Goal: Task Accomplishment & Management: Manage account settings

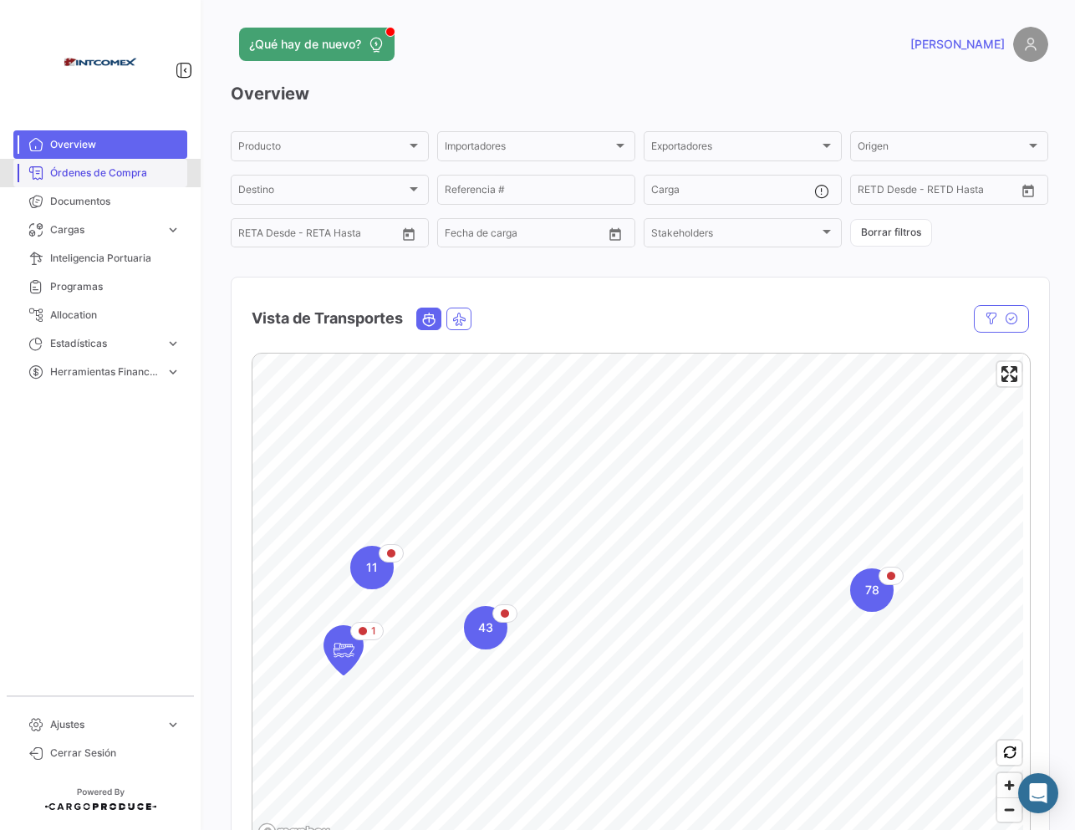
click at [143, 174] on span "Órdenes de Compra" at bounding box center [115, 172] width 130 height 15
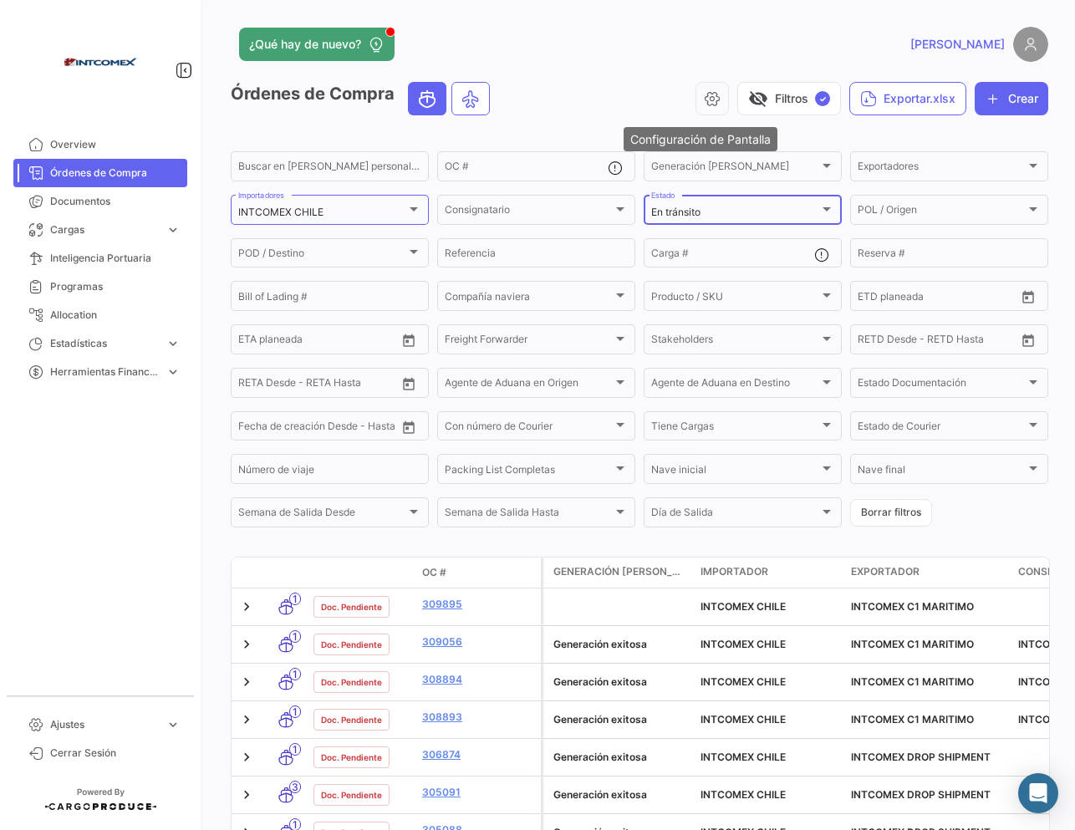
click at [705, 104] on icon "button" at bounding box center [712, 98] width 17 height 17
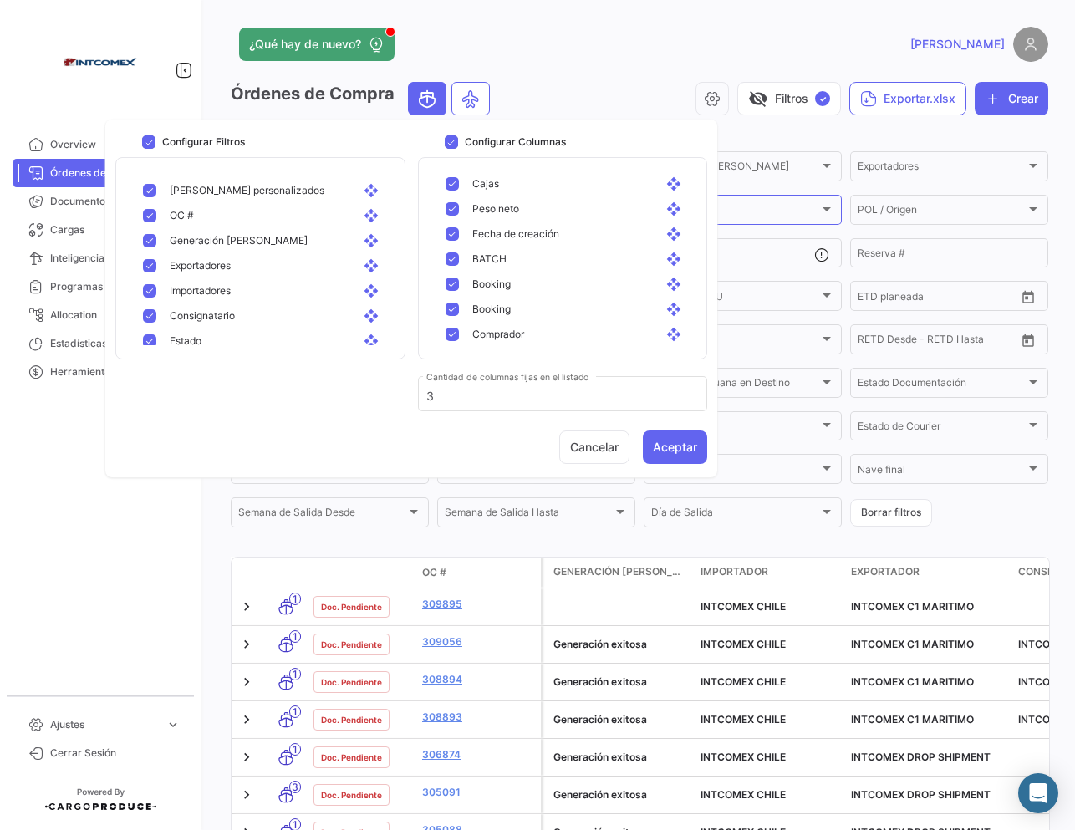
scroll to position [665, 0]
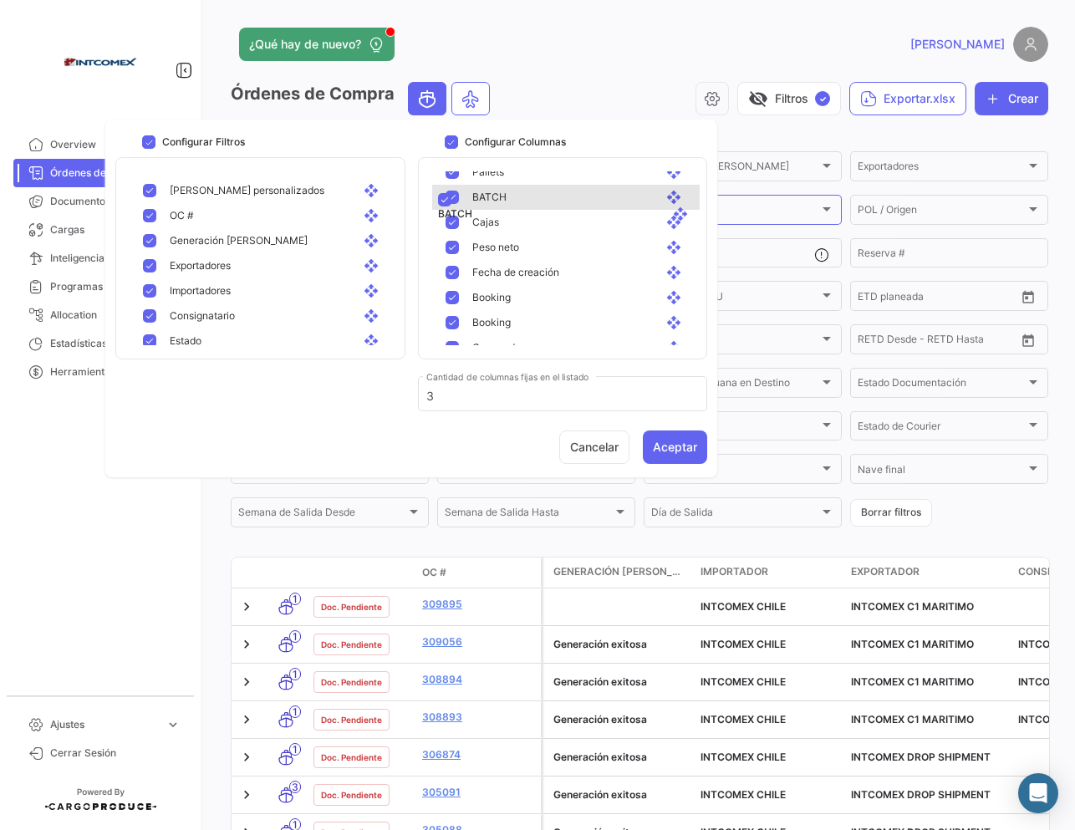
drag, startPoint x: 664, startPoint y: 251, endPoint x: 669, endPoint y: 201, distance: 50.5
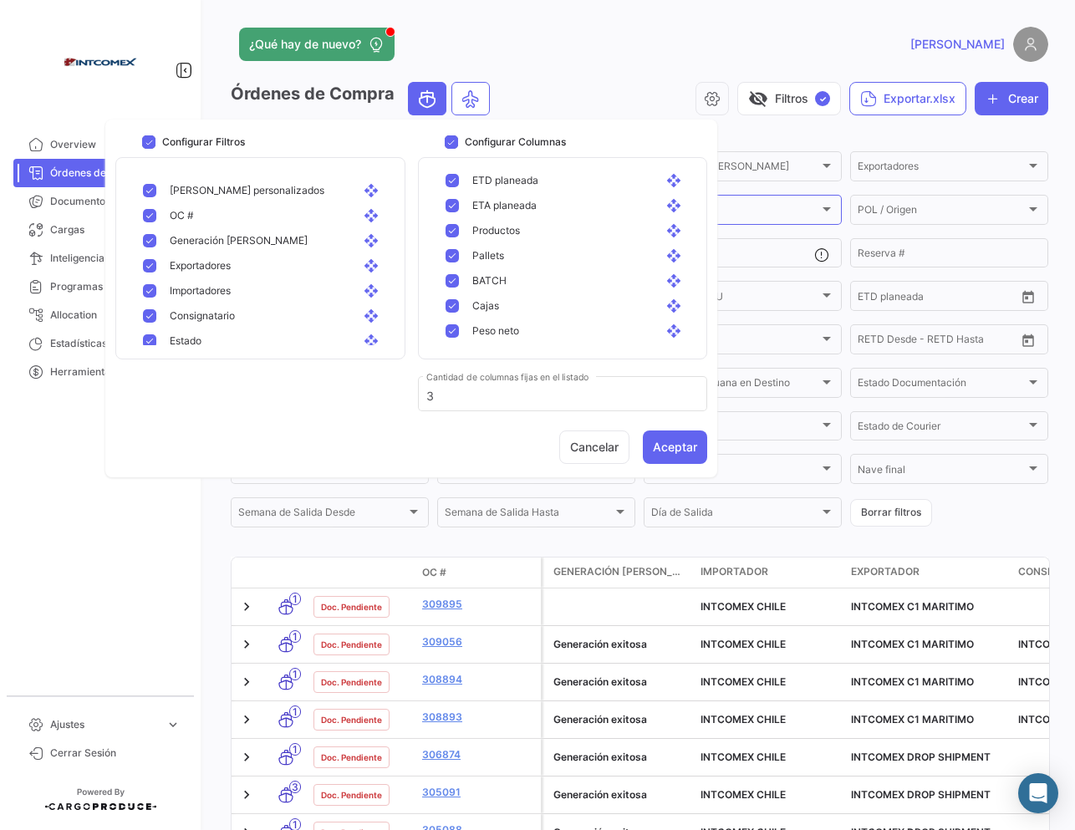
scroll to position [582, 0]
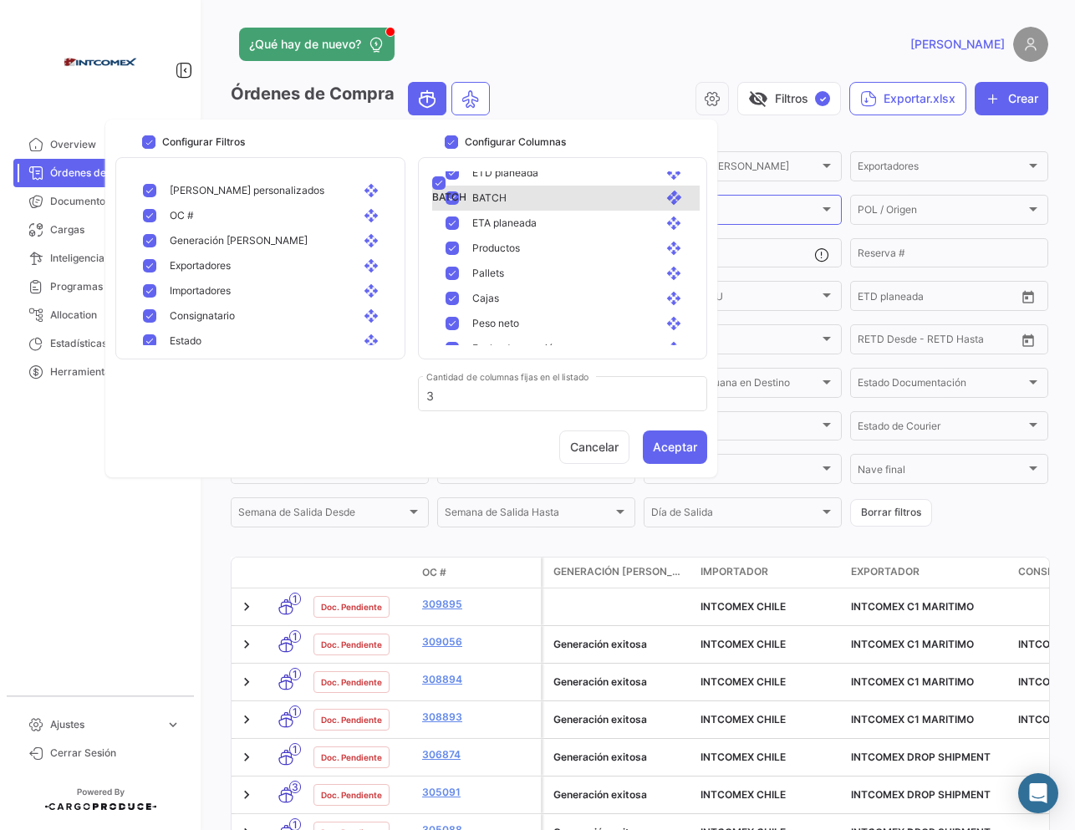
drag, startPoint x: 659, startPoint y: 260, endPoint x: 659, endPoint y: 178, distance: 81.9
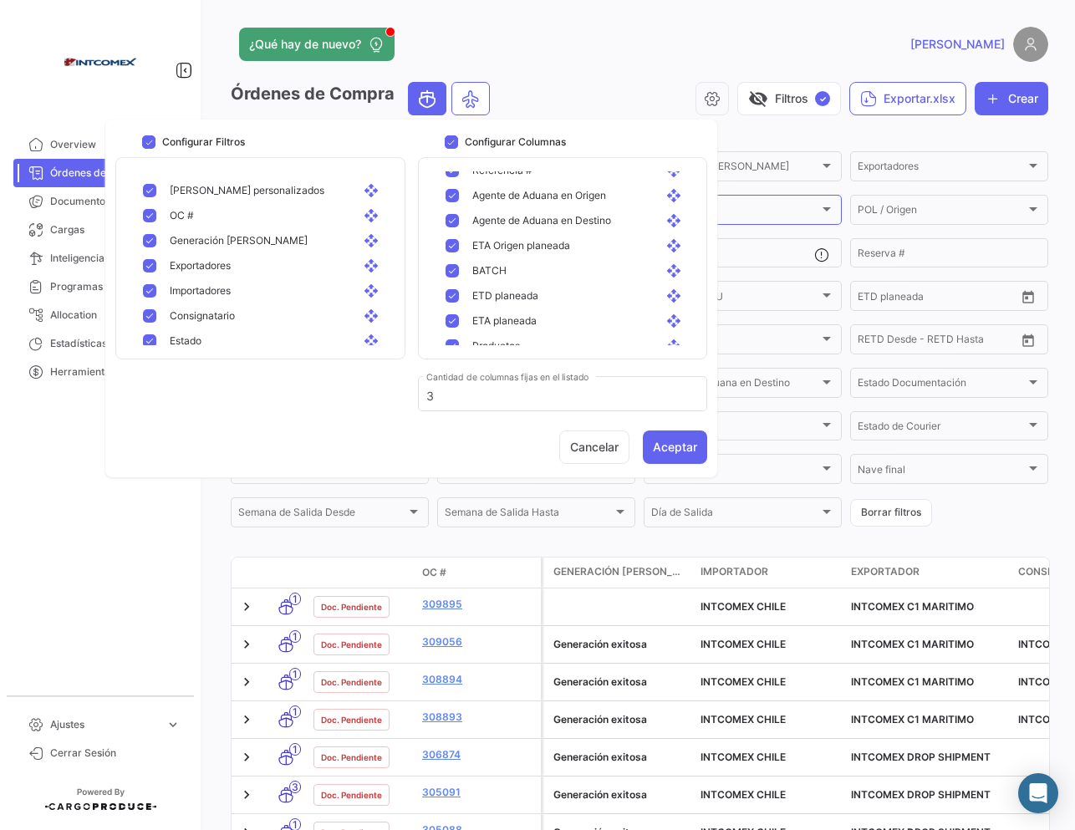
scroll to position [476, 0]
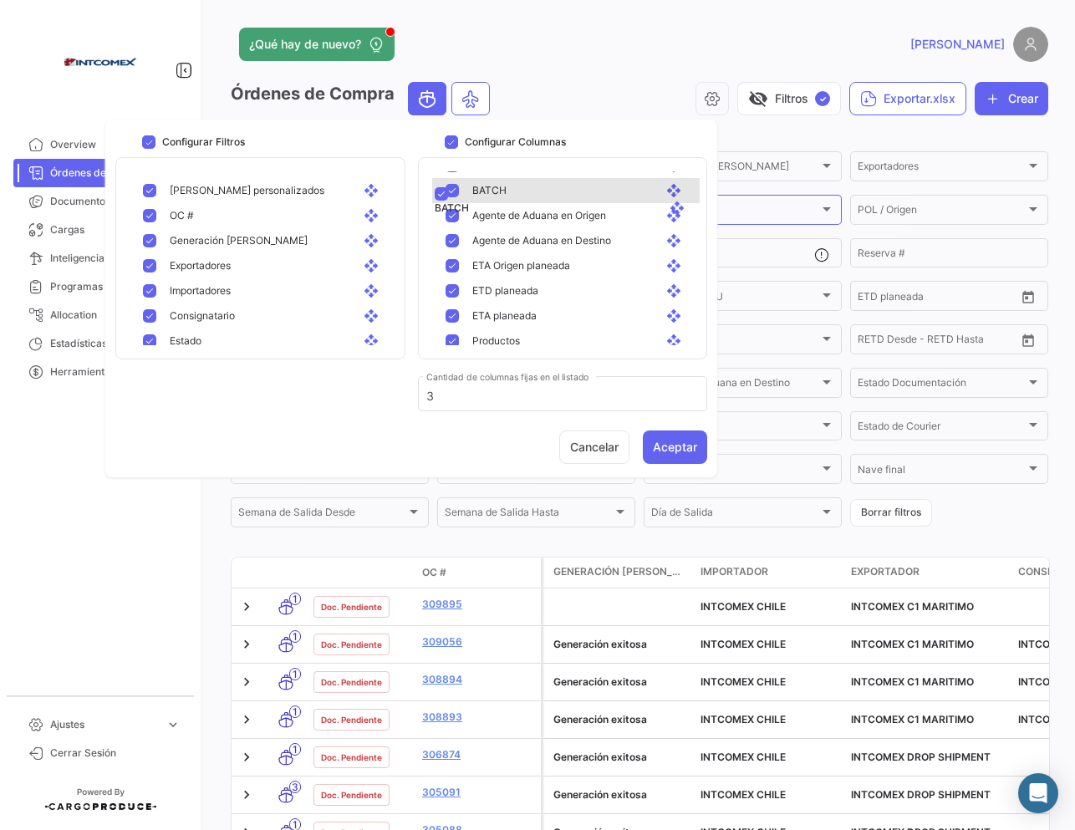
drag, startPoint x: 659, startPoint y: 267, endPoint x: 662, endPoint y: 196, distance: 71.1
drag, startPoint x: 661, startPoint y: 317, endPoint x: 658, endPoint y: 199, distance: 117.9
drag, startPoint x: 659, startPoint y: 292, endPoint x: 654, endPoint y: 193, distance: 98.8
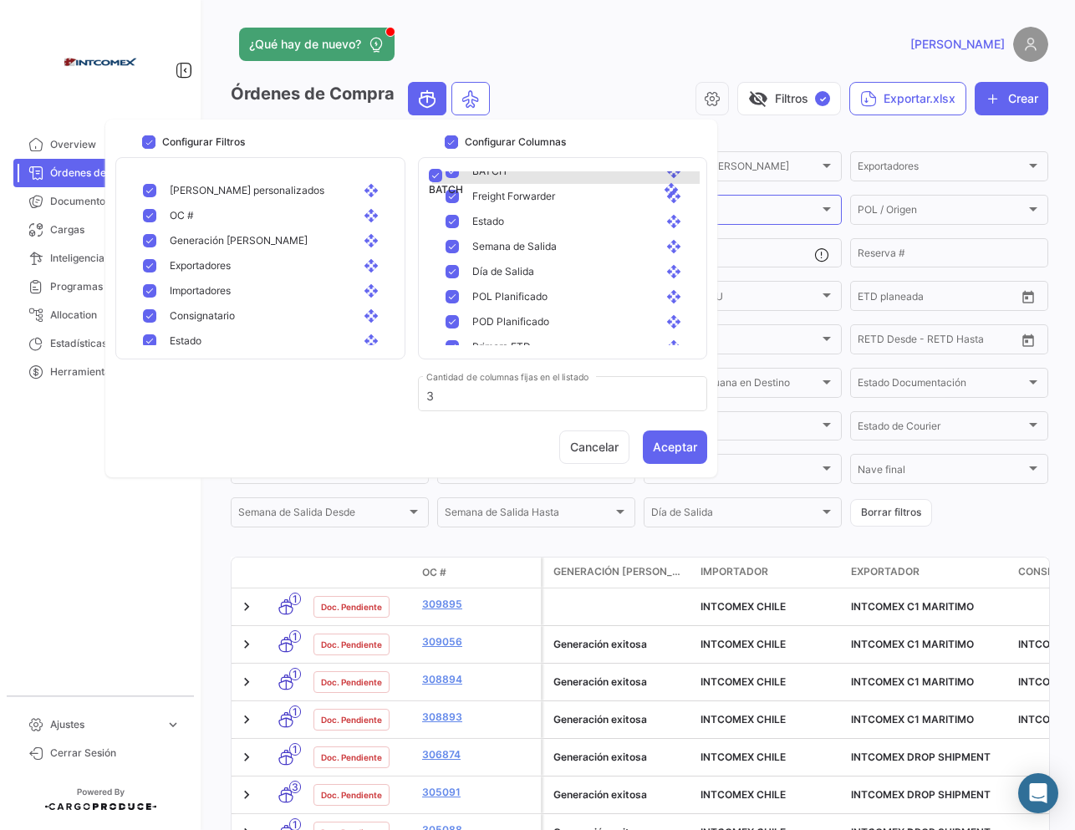
scroll to position [186, 0]
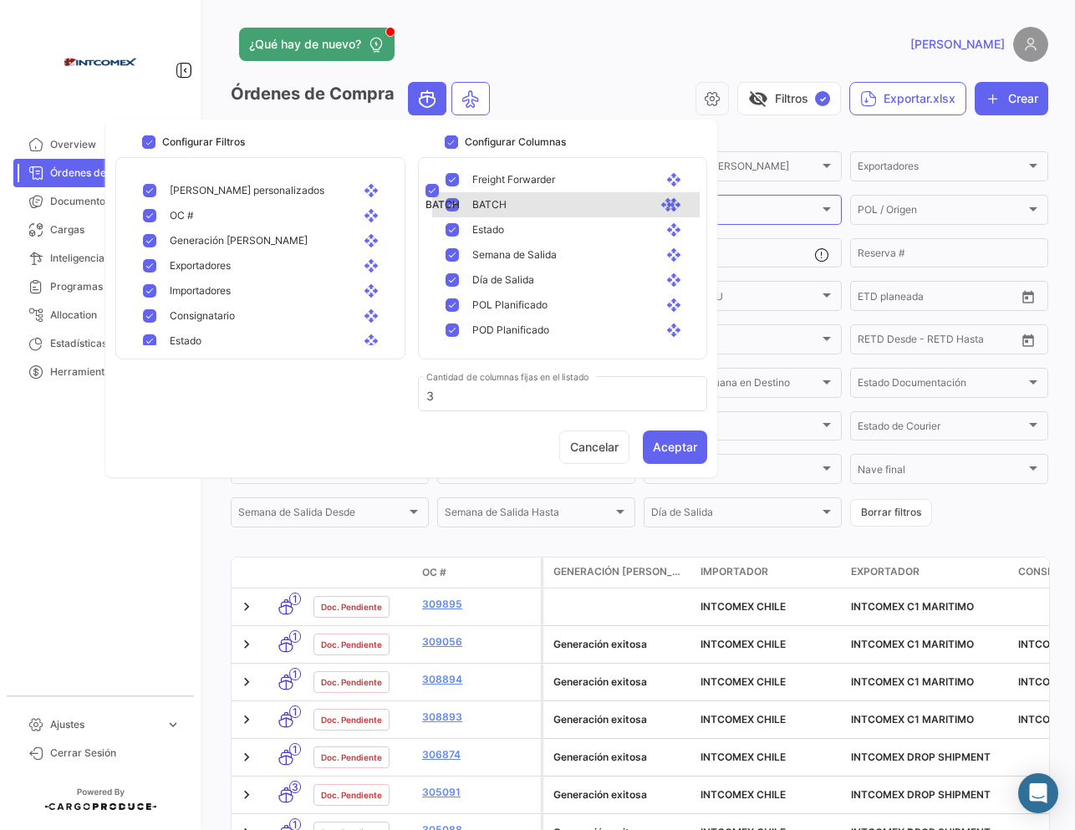
drag, startPoint x: 662, startPoint y: 229, endPoint x: 655, endPoint y: 196, distance: 34.1
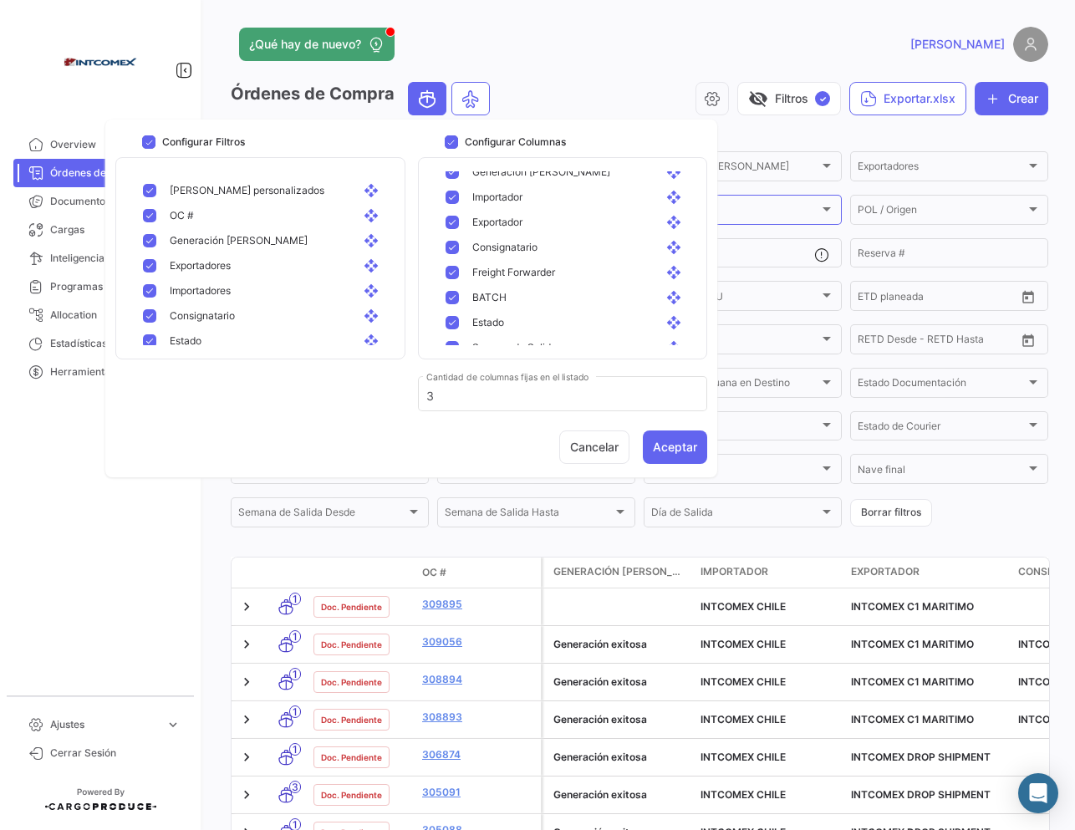
scroll to position [113, 0]
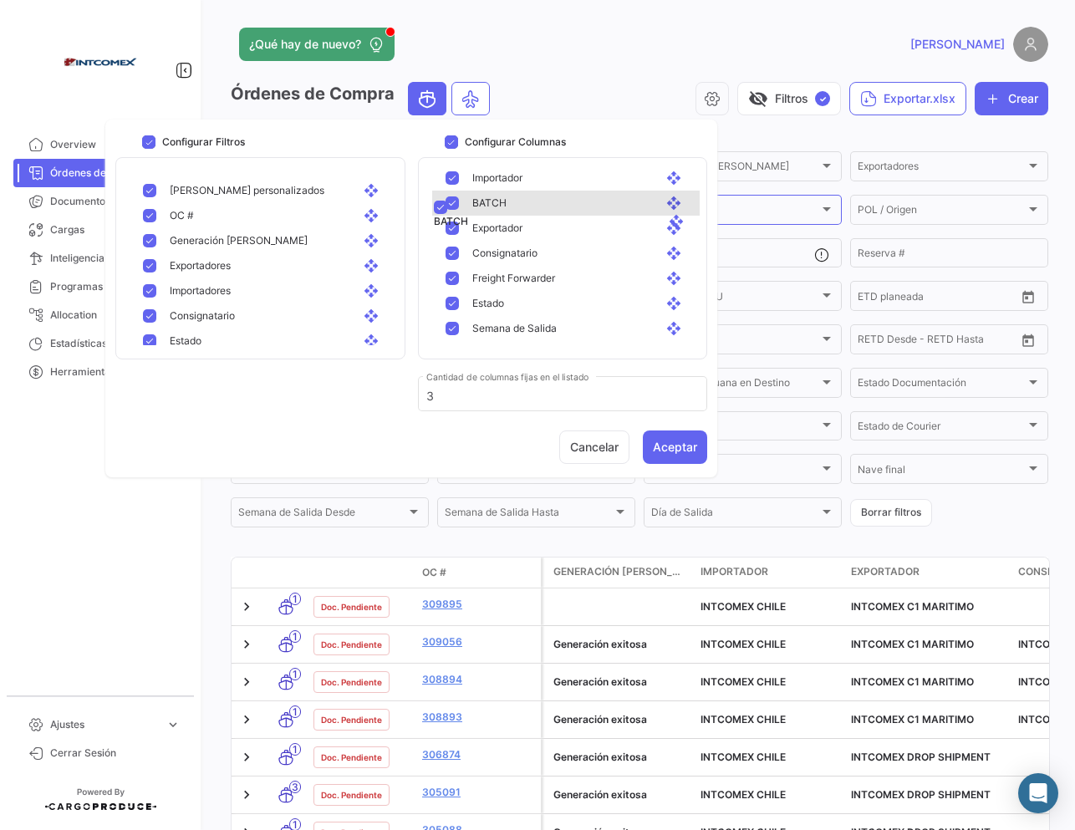
drag, startPoint x: 664, startPoint y: 275, endPoint x: 665, endPoint y: 206, distance: 68.5
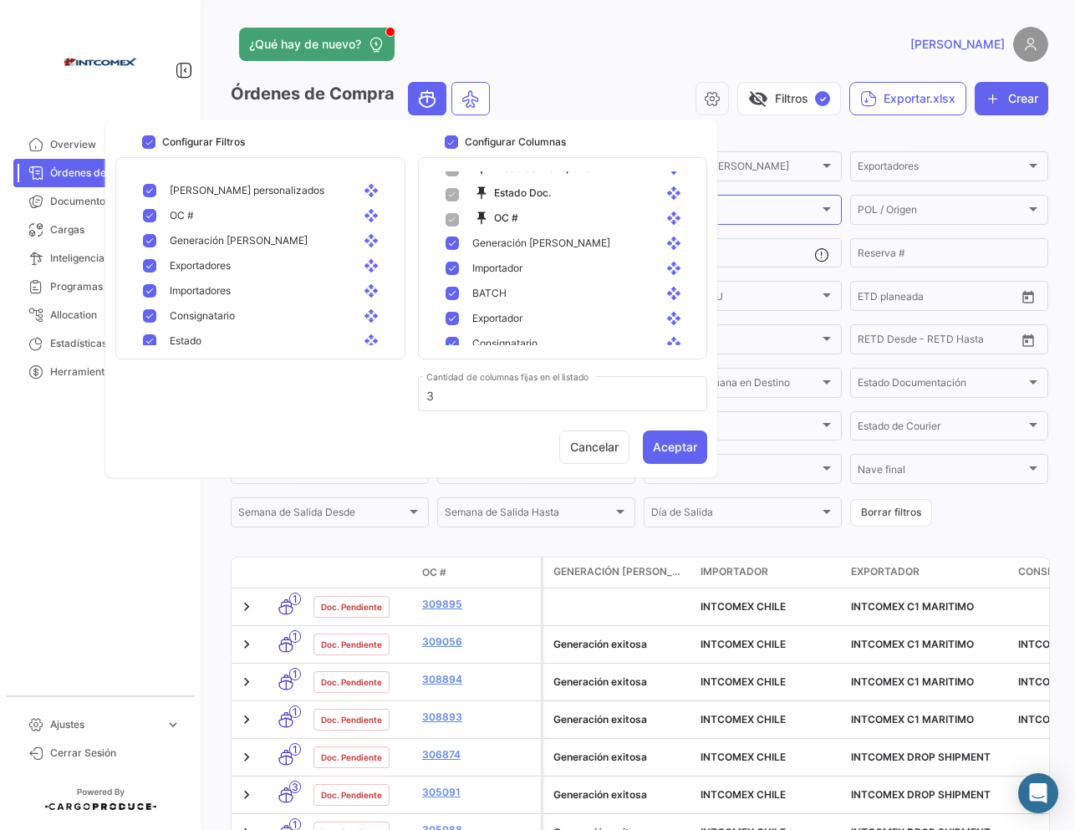
scroll to position [13, 0]
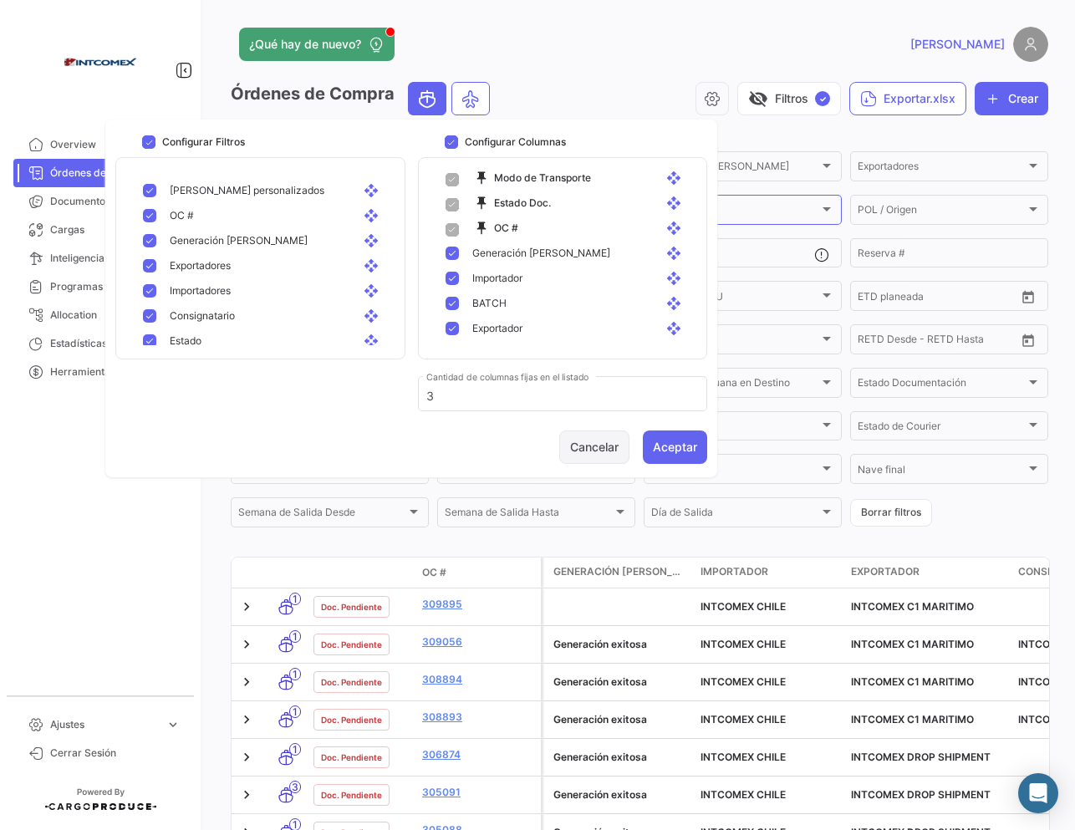
click at [595, 441] on button "Cancelar" at bounding box center [594, 446] width 70 height 33
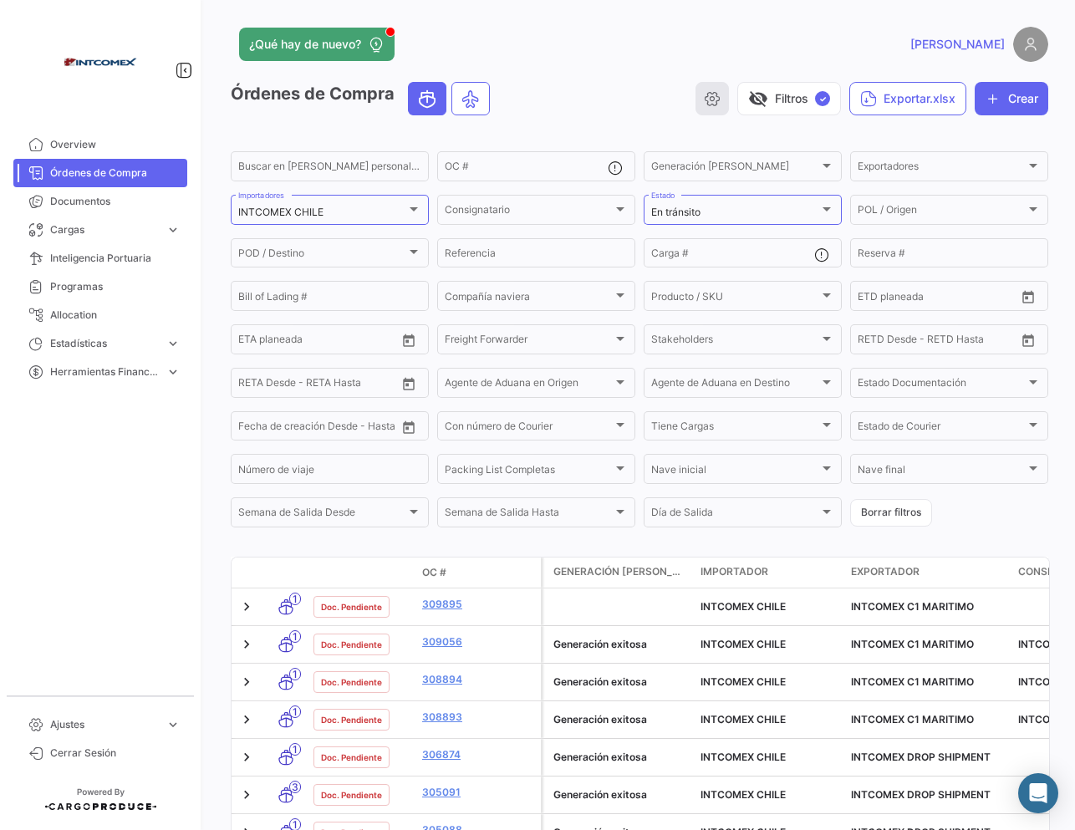
click at [704, 105] on icon "button" at bounding box center [712, 98] width 17 height 17
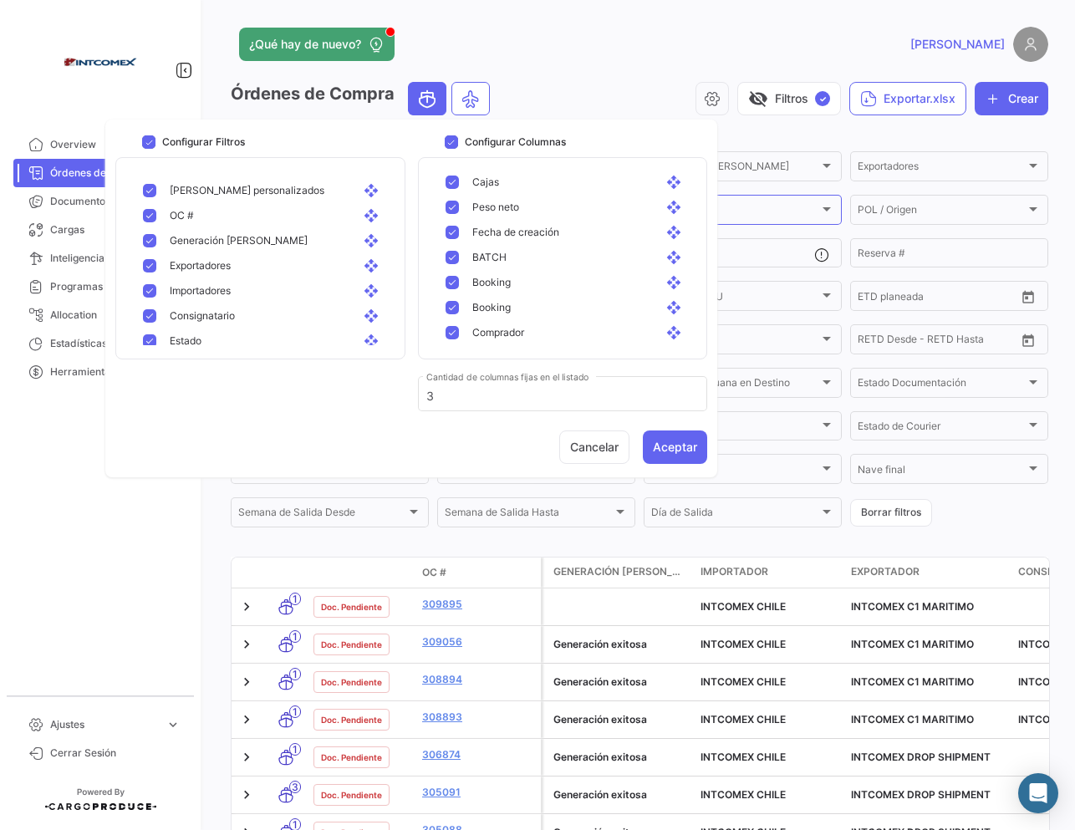
scroll to position [652, 0]
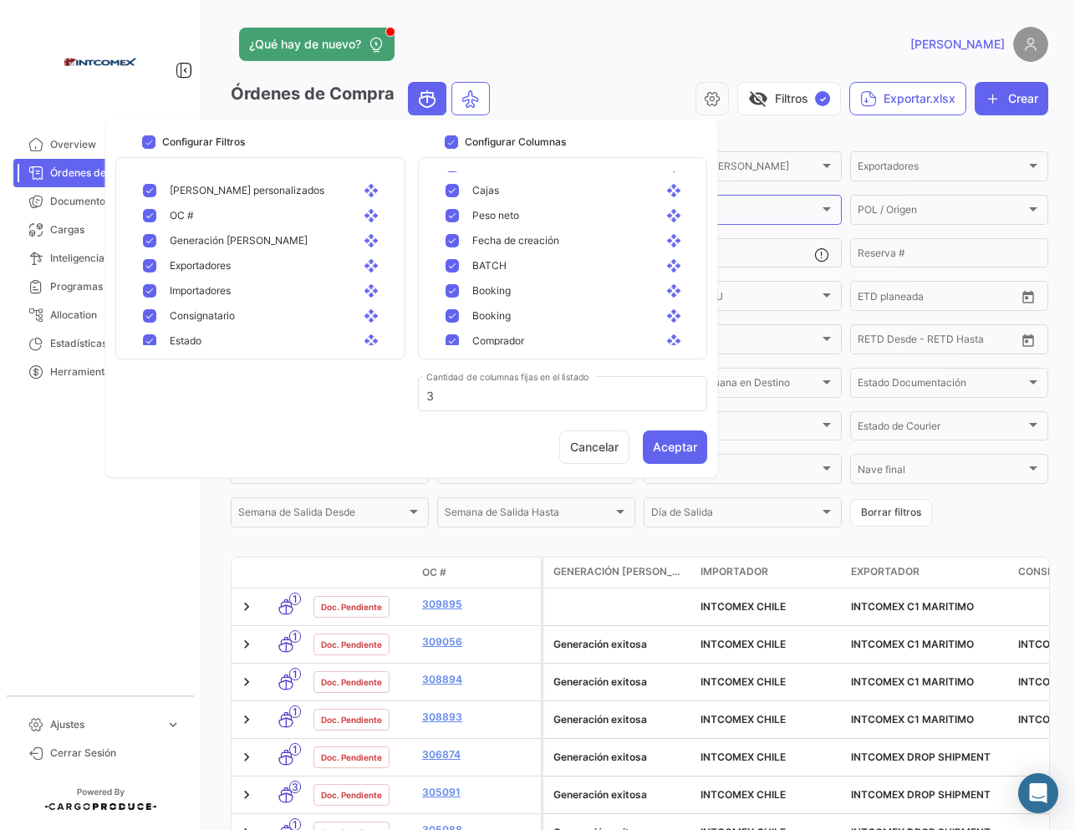
click at [573, 38] on div "¿Qué hay de nuevo?" at bounding box center [456, 44] width 450 height 33
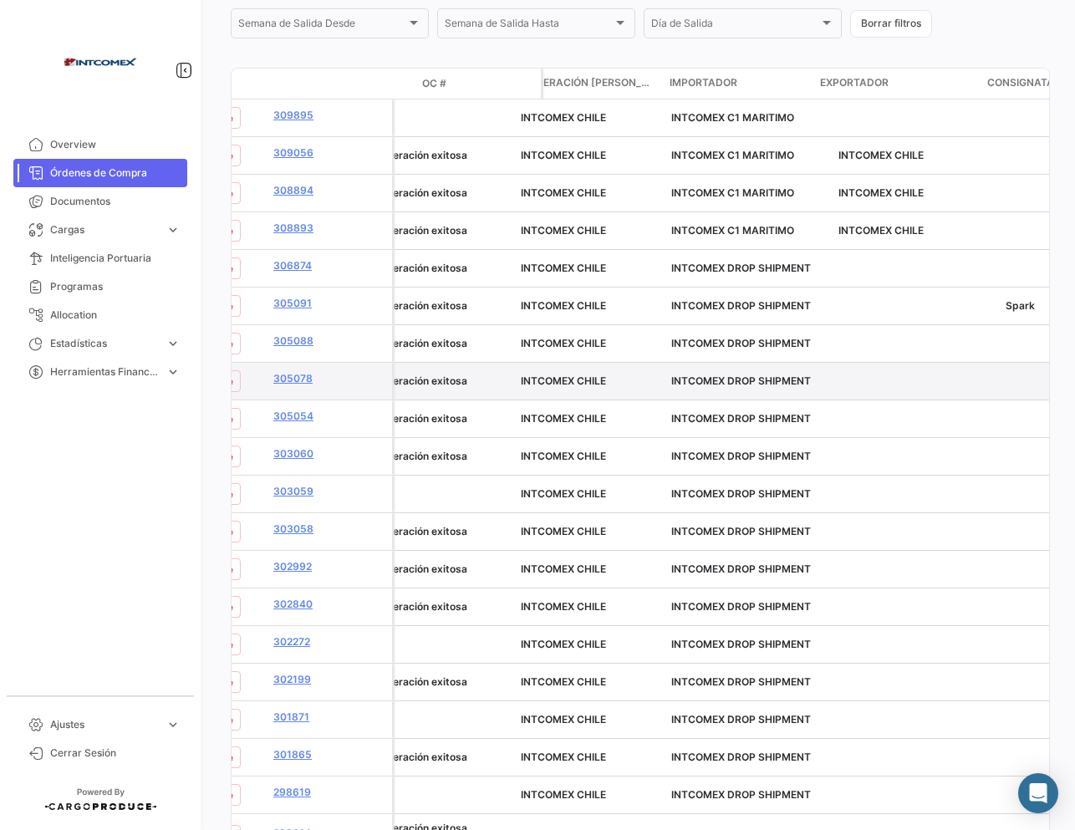
scroll to position [0, 0]
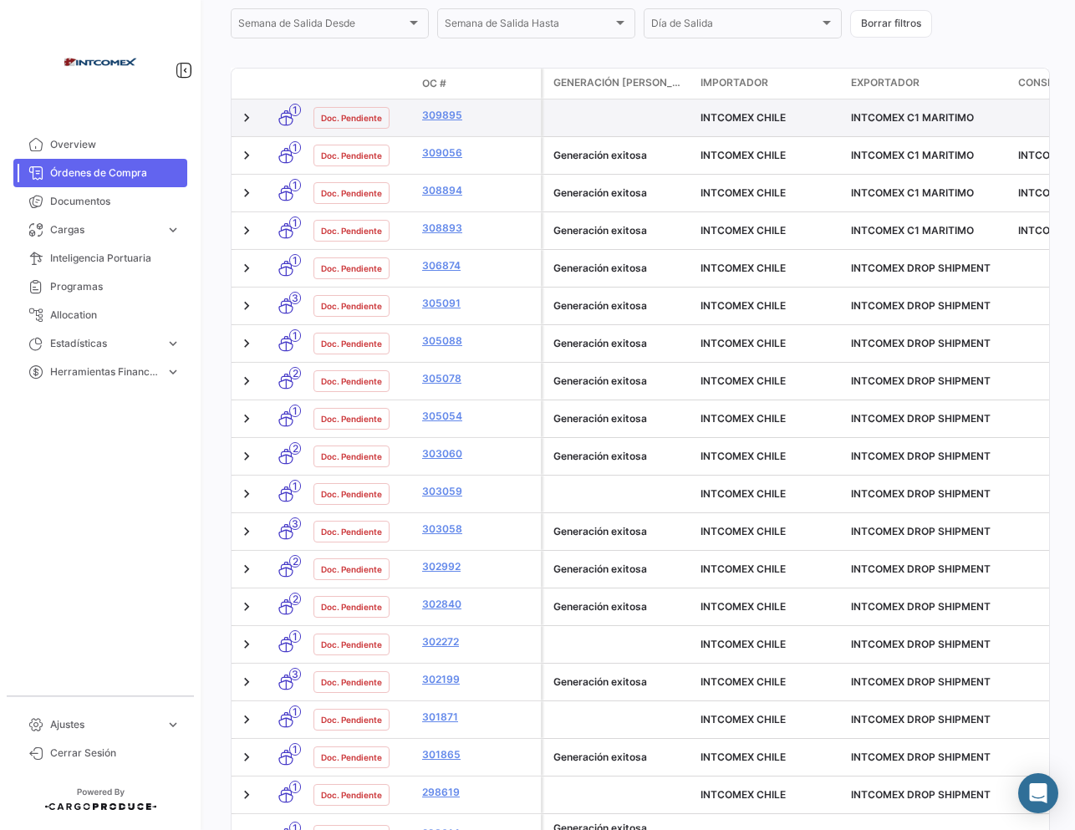
click at [250, 108] on div at bounding box center [248, 117] width 20 height 23
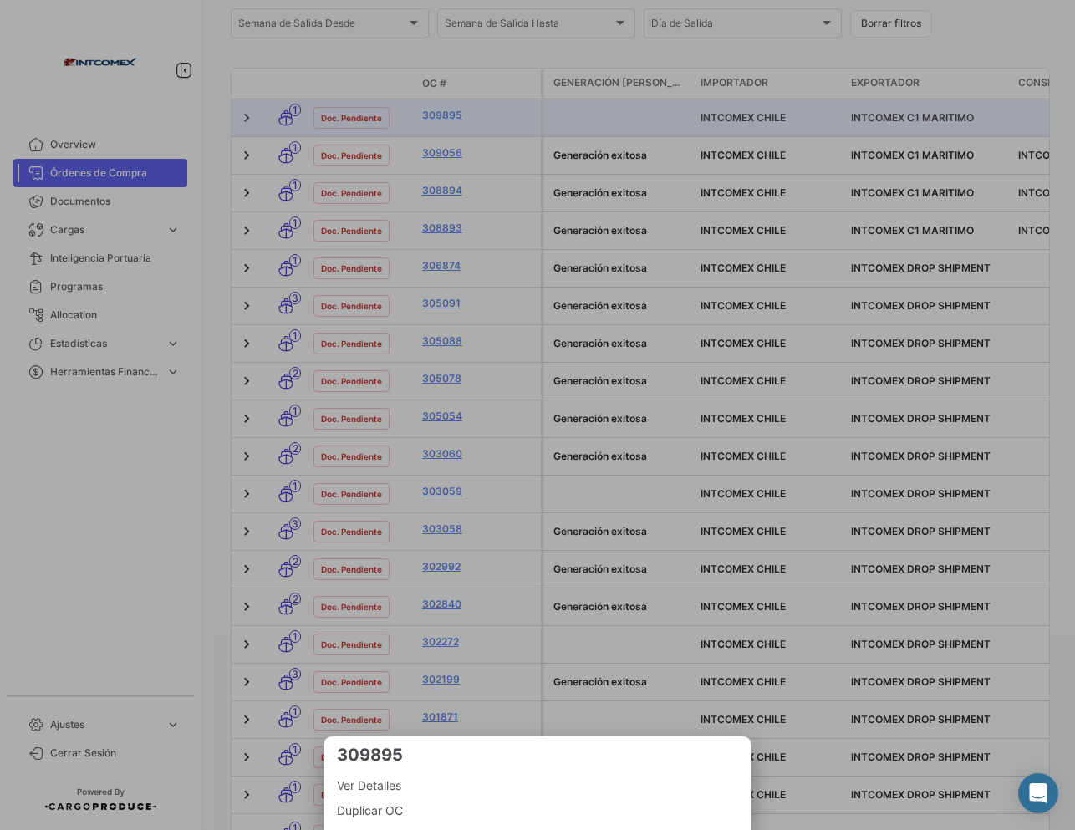
click at [247, 116] on div at bounding box center [537, 415] width 1075 height 830
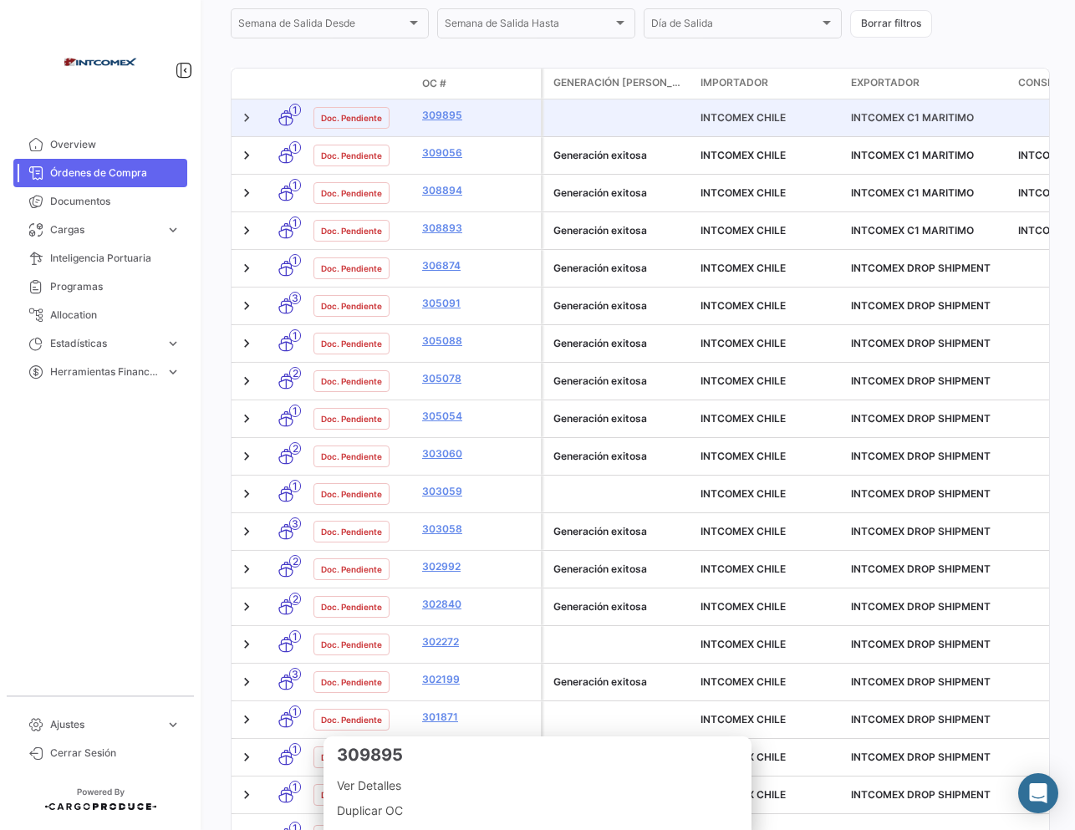
click at [242, 122] on link at bounding box center [246, 117] width 17 height 17
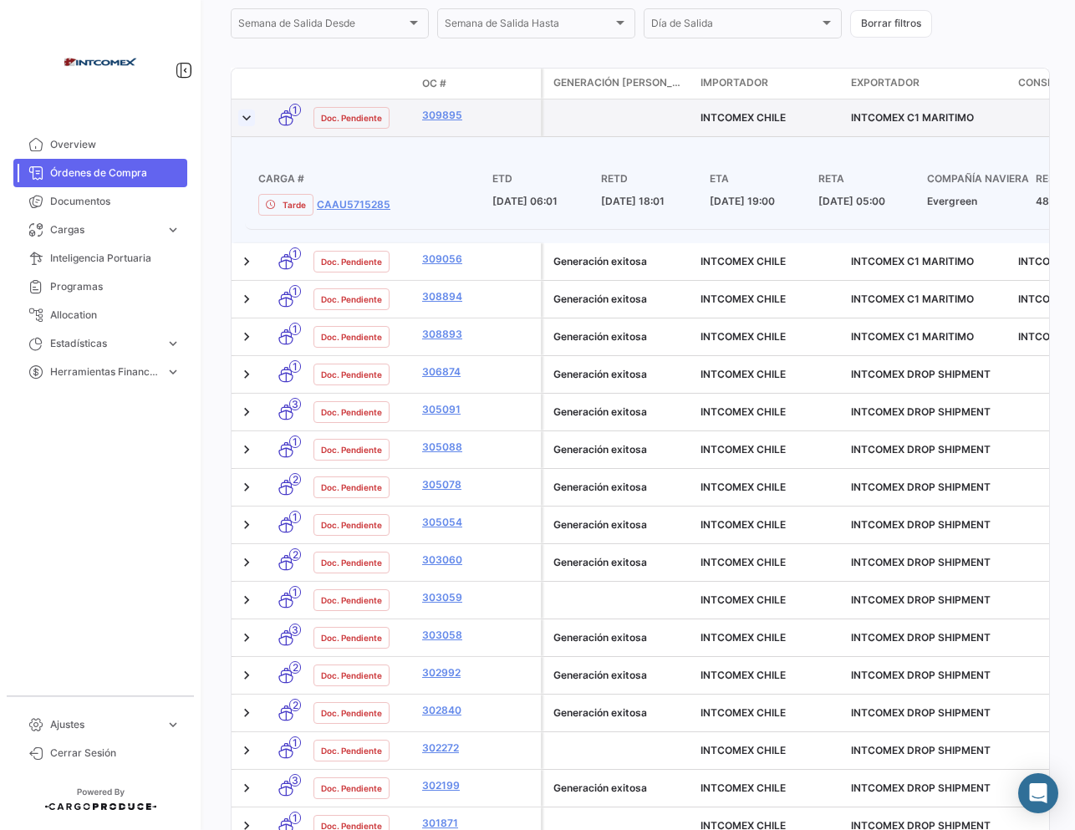
click at [242, 122] on link at bounding box center [246, 117] width 17 height 17
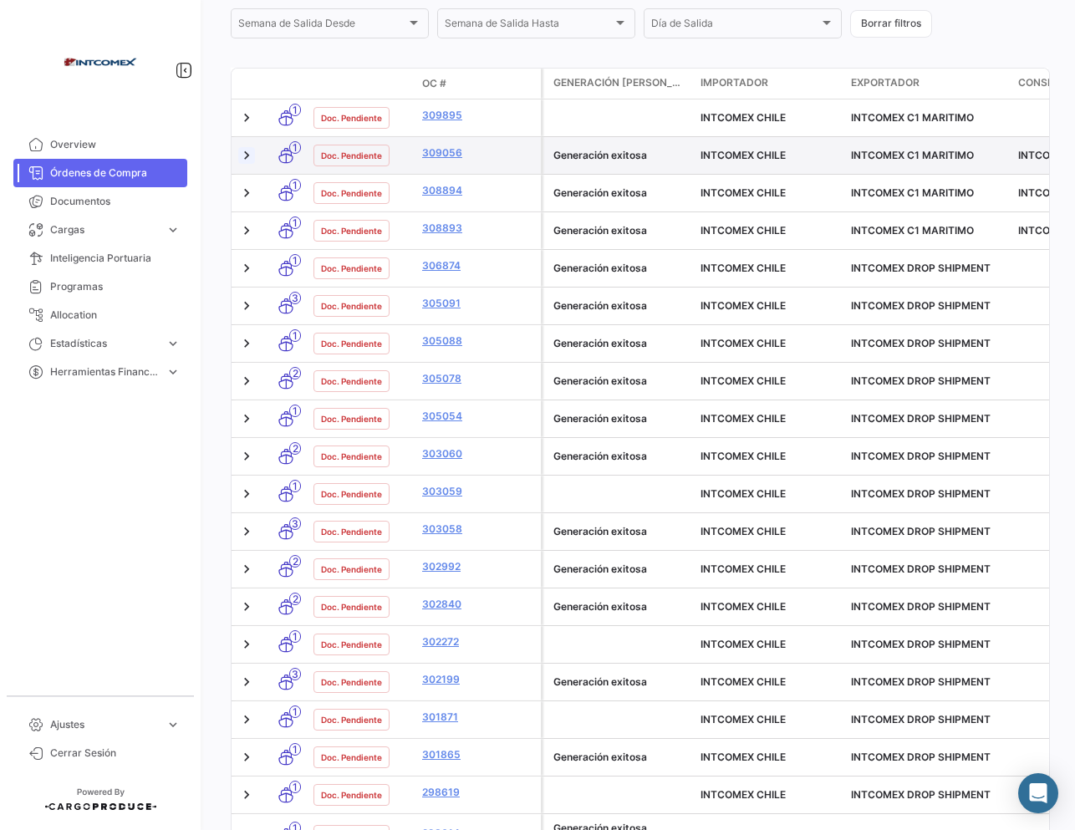
click at [247, 156] on link at bounding box center [246, 155] width 17 height 17
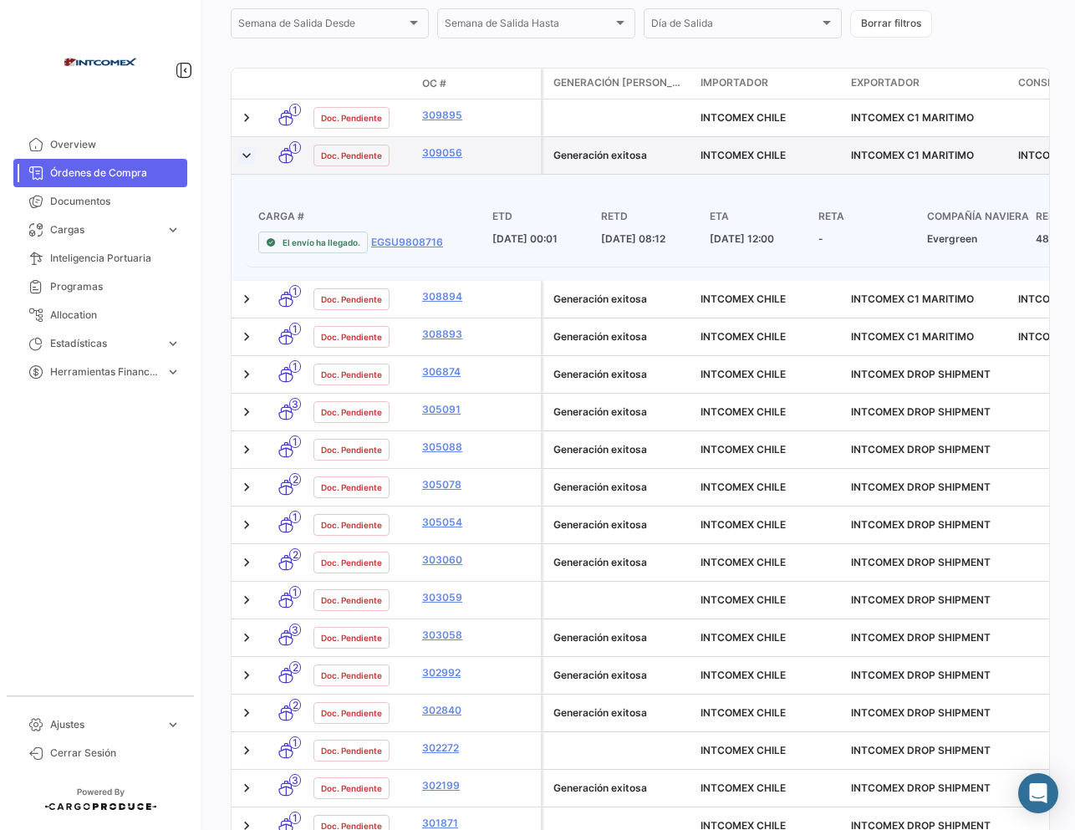
click at [247, 156] on link at bounding box center [246, 155] width 17 height 17
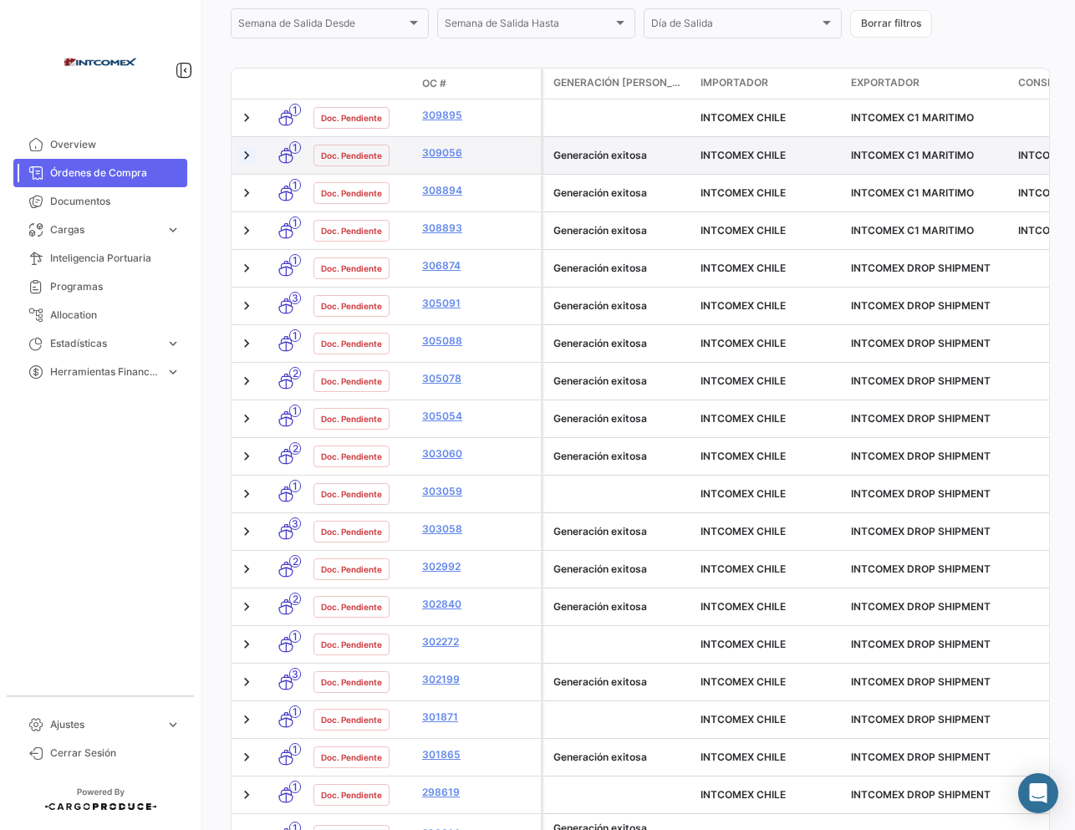
click at [249, 148] on link at bounding box center [246, 155] width 17 height 17
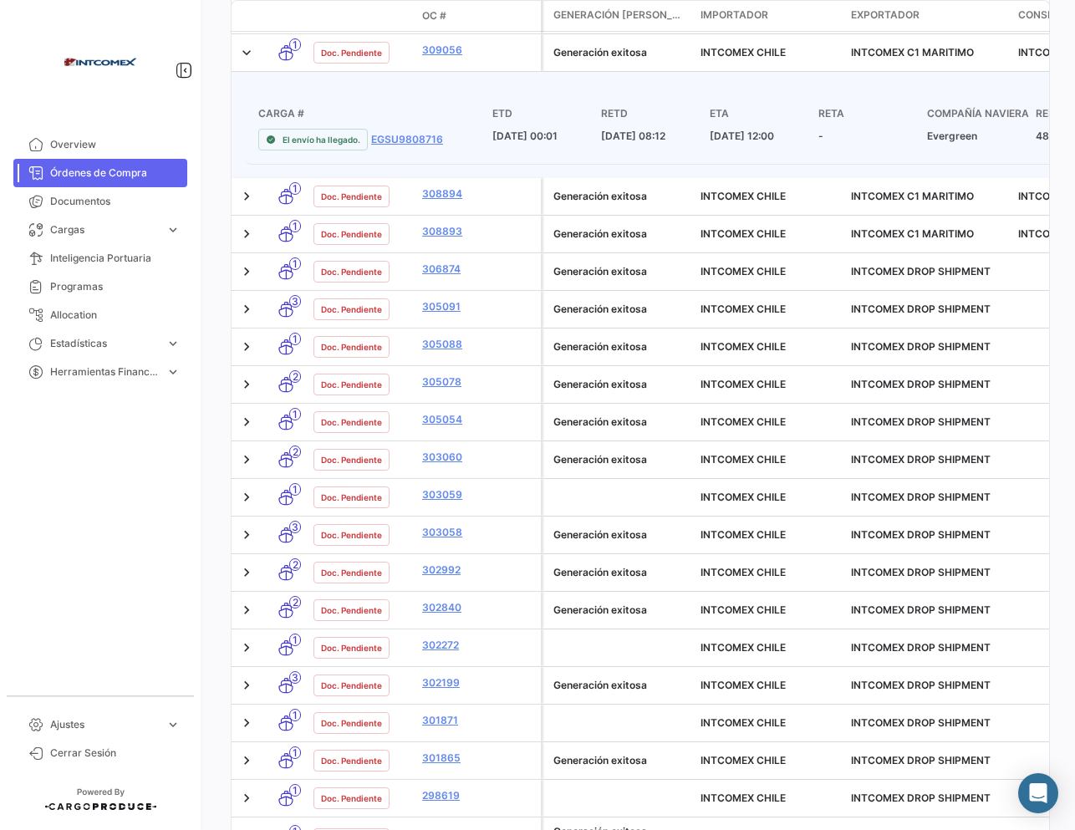
scroll to position [309, 0]
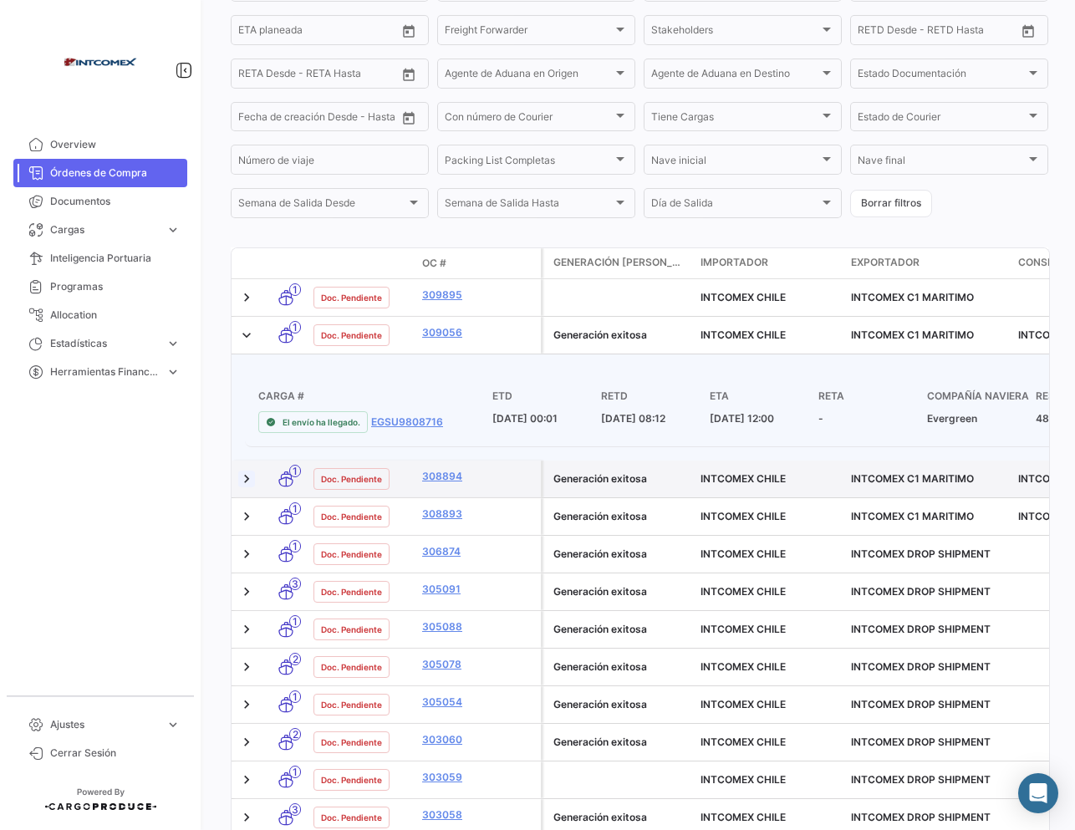
click at [249, 480] on link at bounding box center [246, 479] width 17 height 17
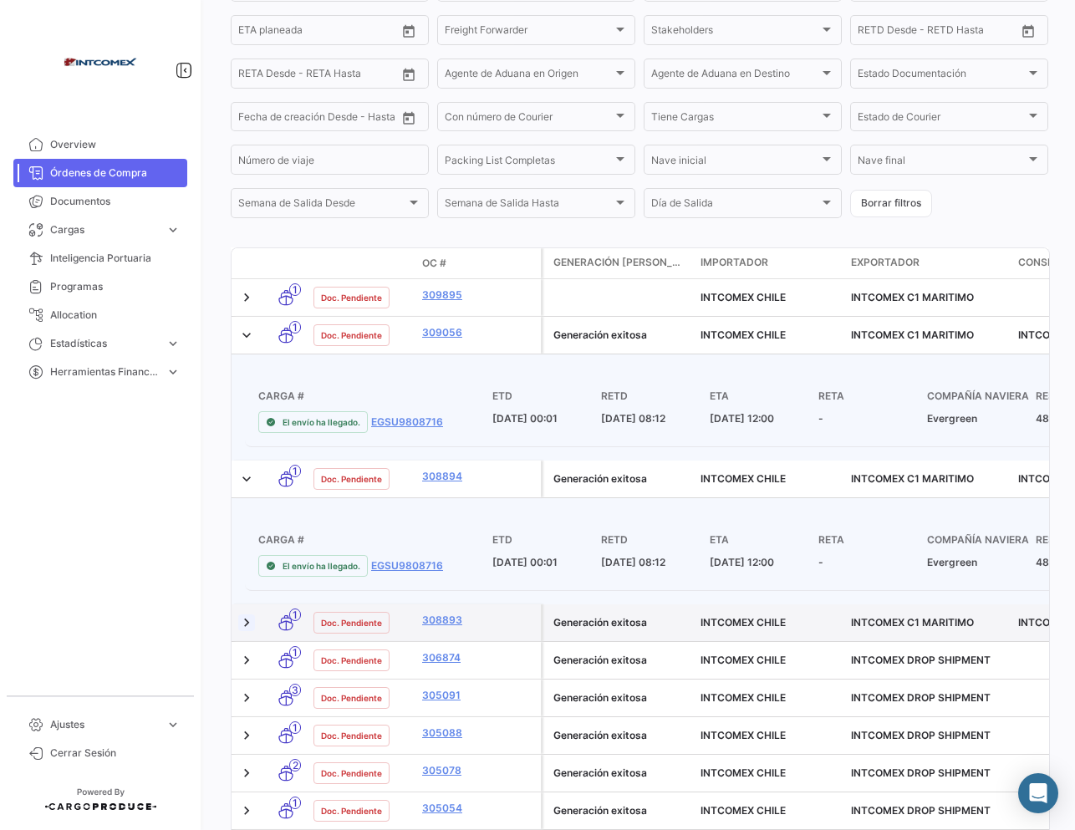
click at [242, 623] on link at bounding box center [246, 622] width 17 height 17
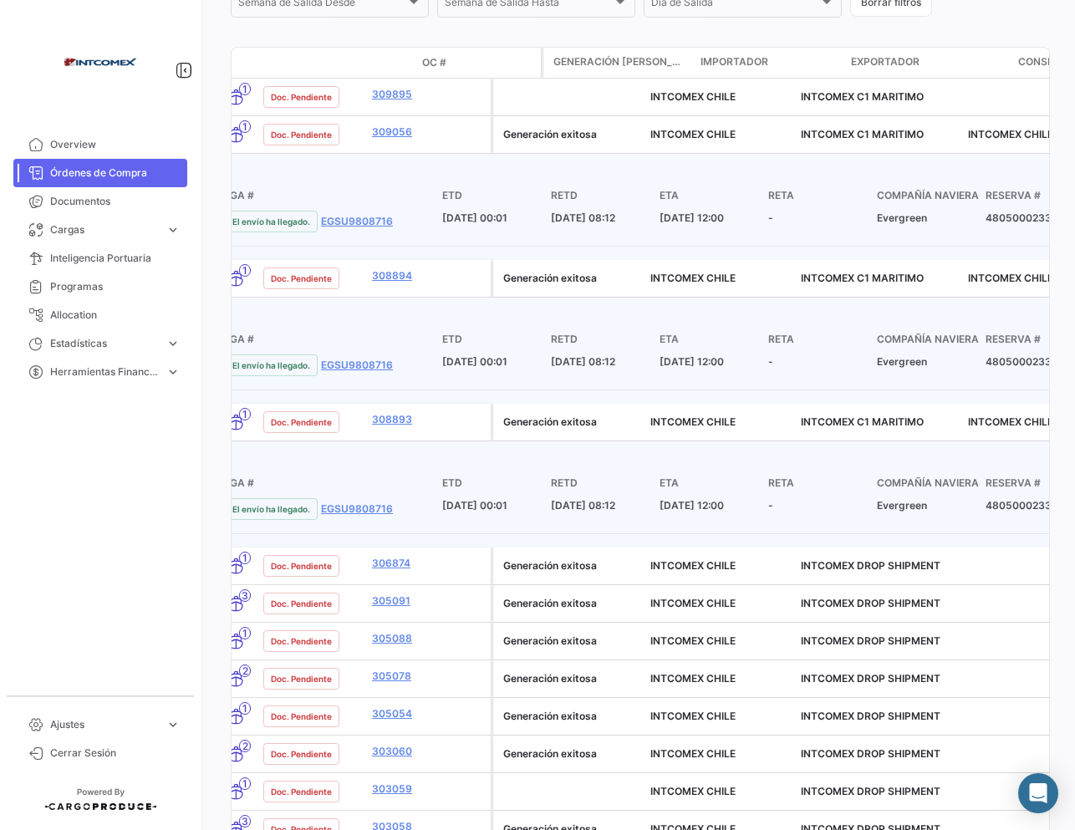
scroll to position [0, 0]
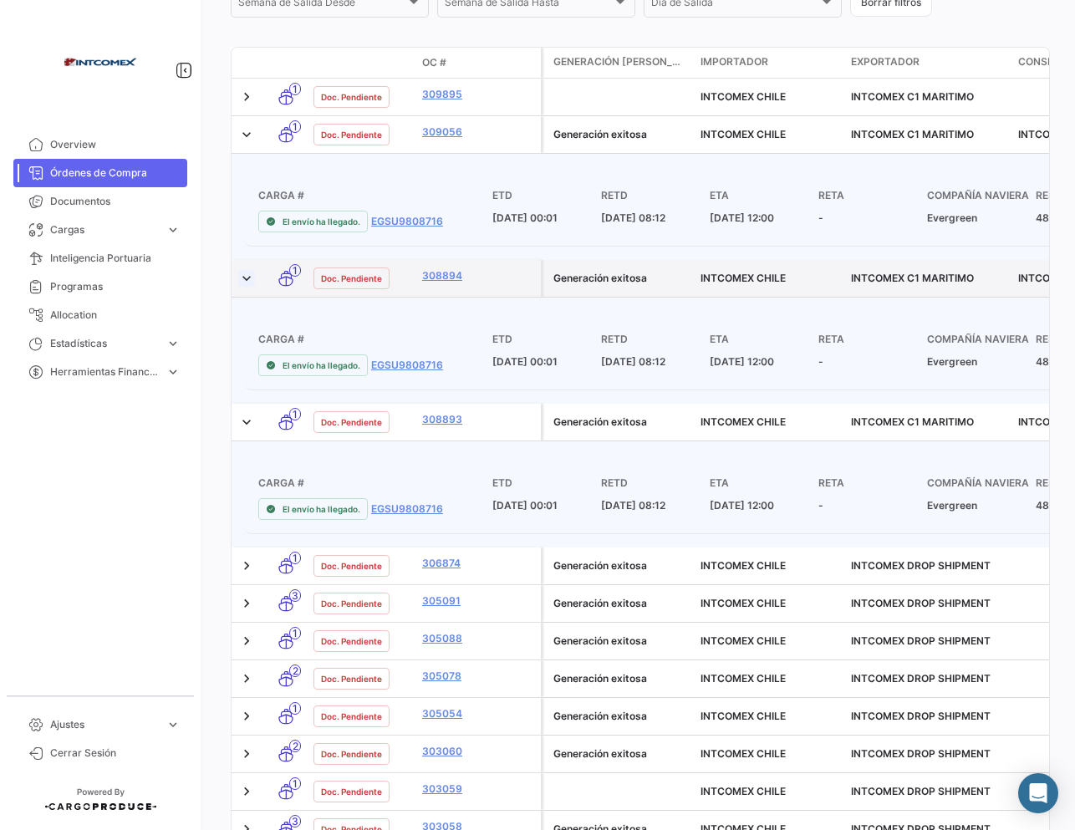
click at [253, 275] on link at bounding box center [246, 278] width 17 height 17
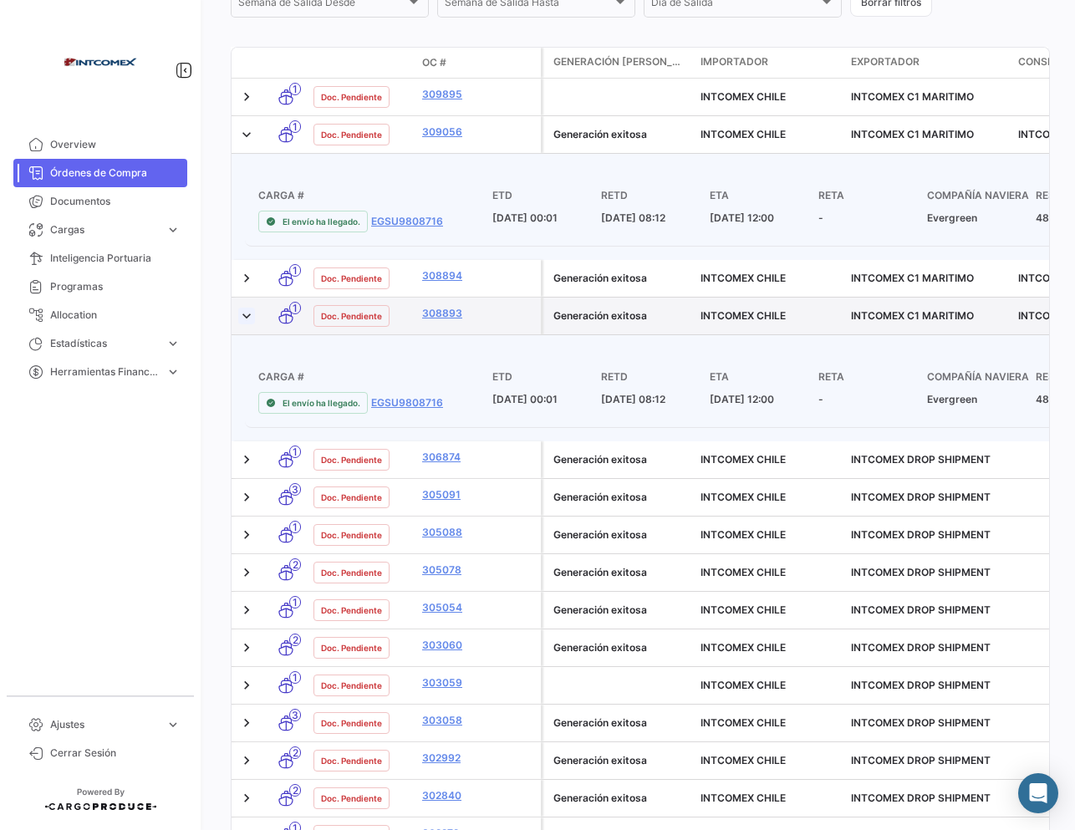
click at [249, 311] on link at bounding box center [246, 316] width 17 height 17
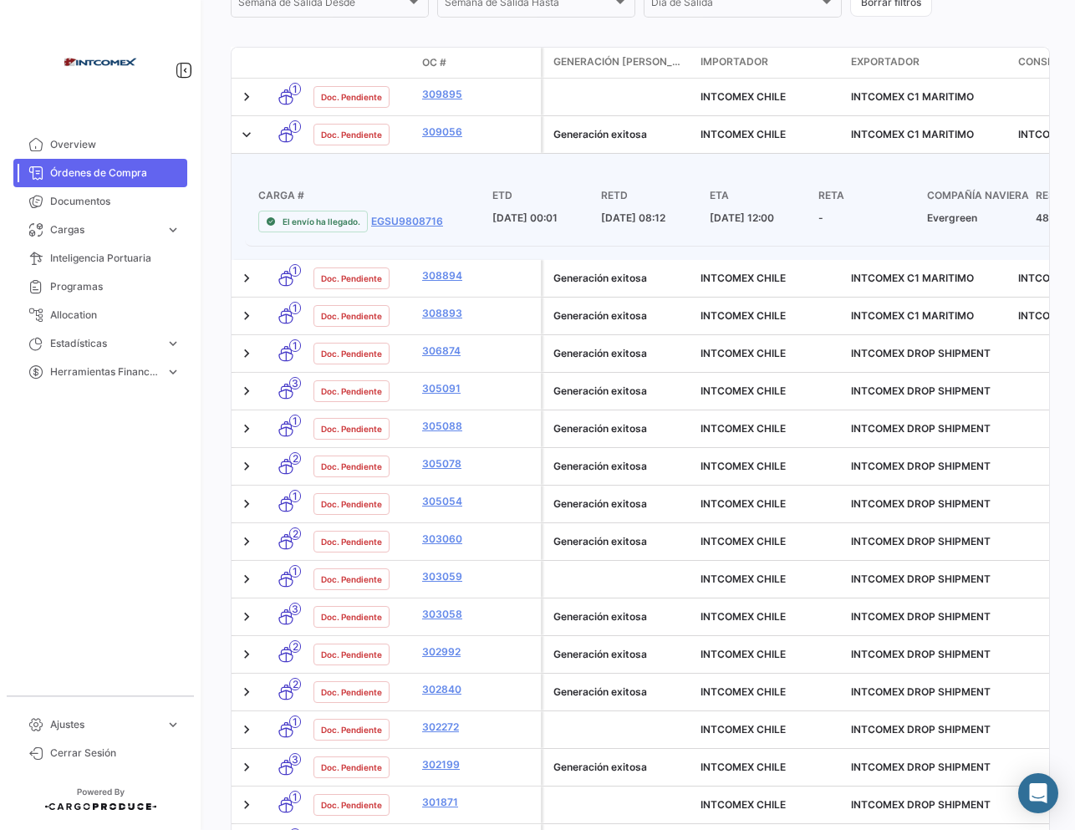
scroll to position [71, 0]
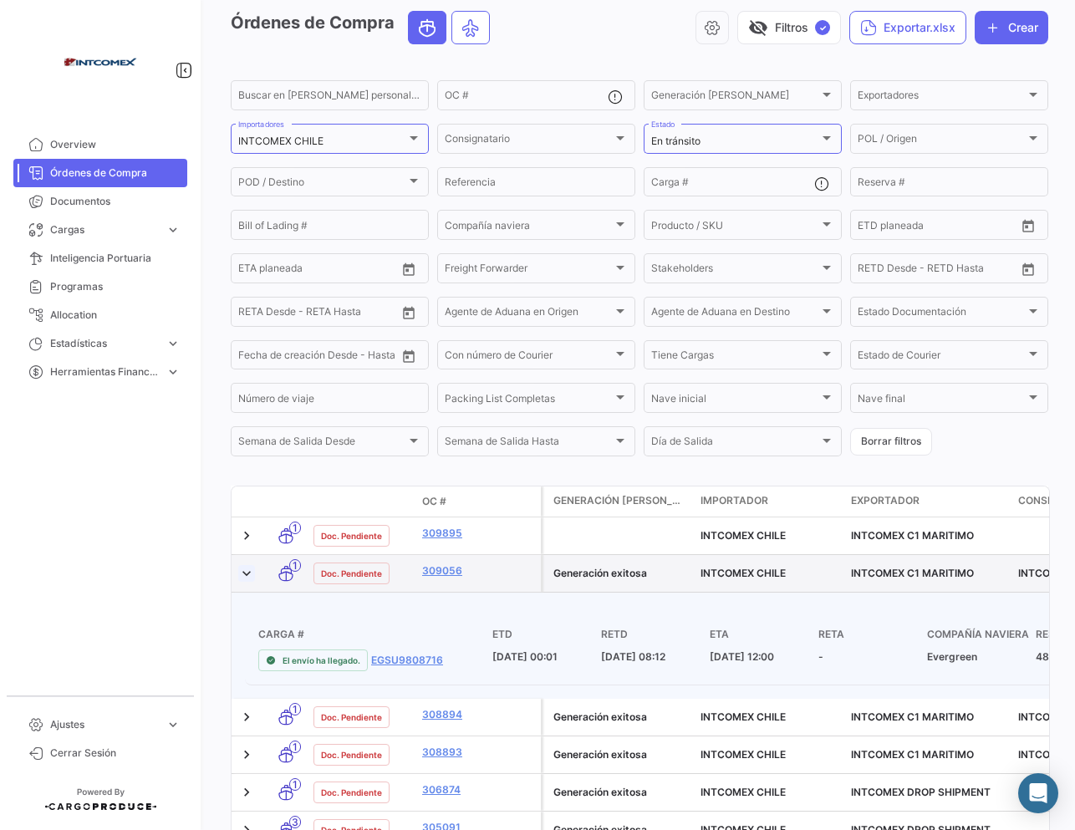
click at [246, 570] on link at bounding box center [246, 573] width 17 height 17
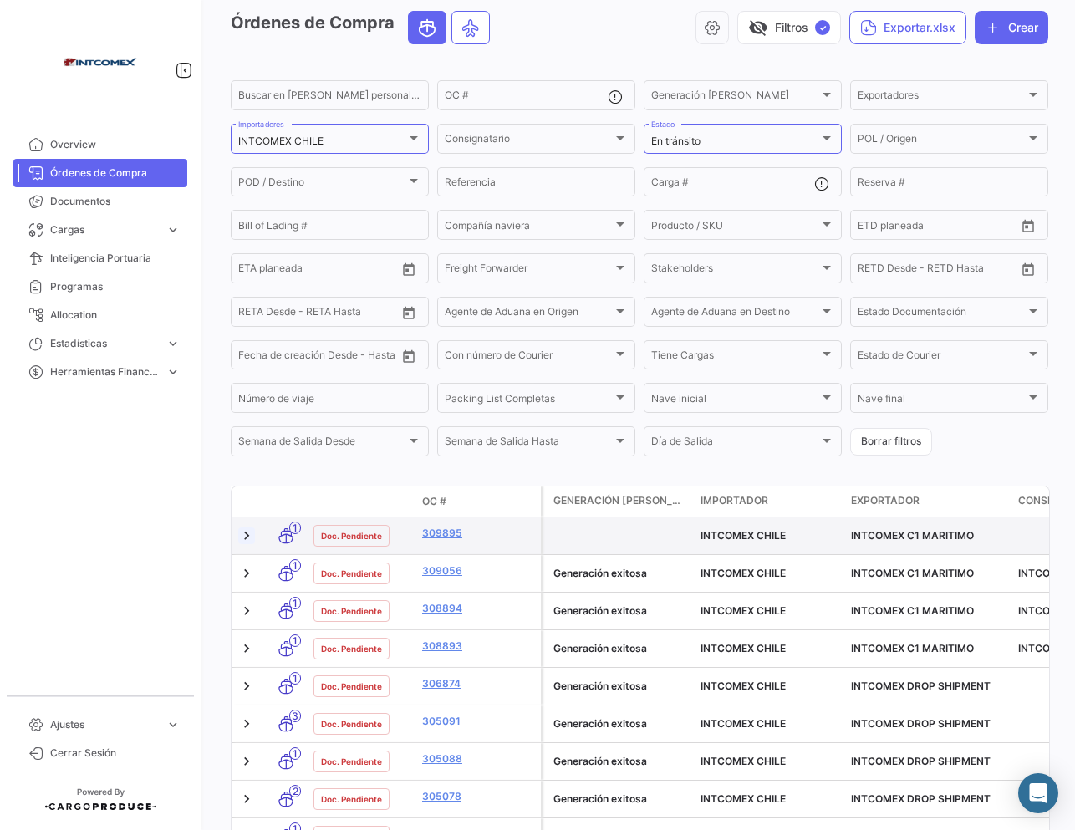
click at [243, 534] on link at bounding box center [246, 535] width 17 height 17
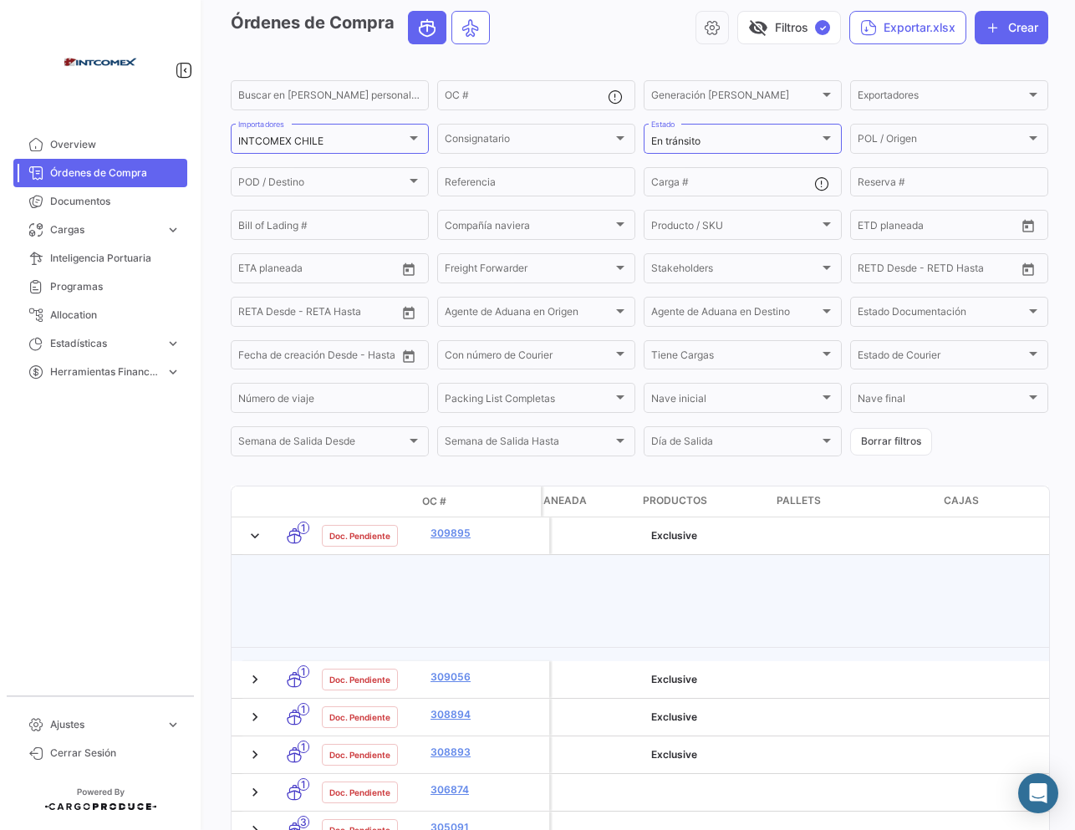
scroll to position [0, 3309]
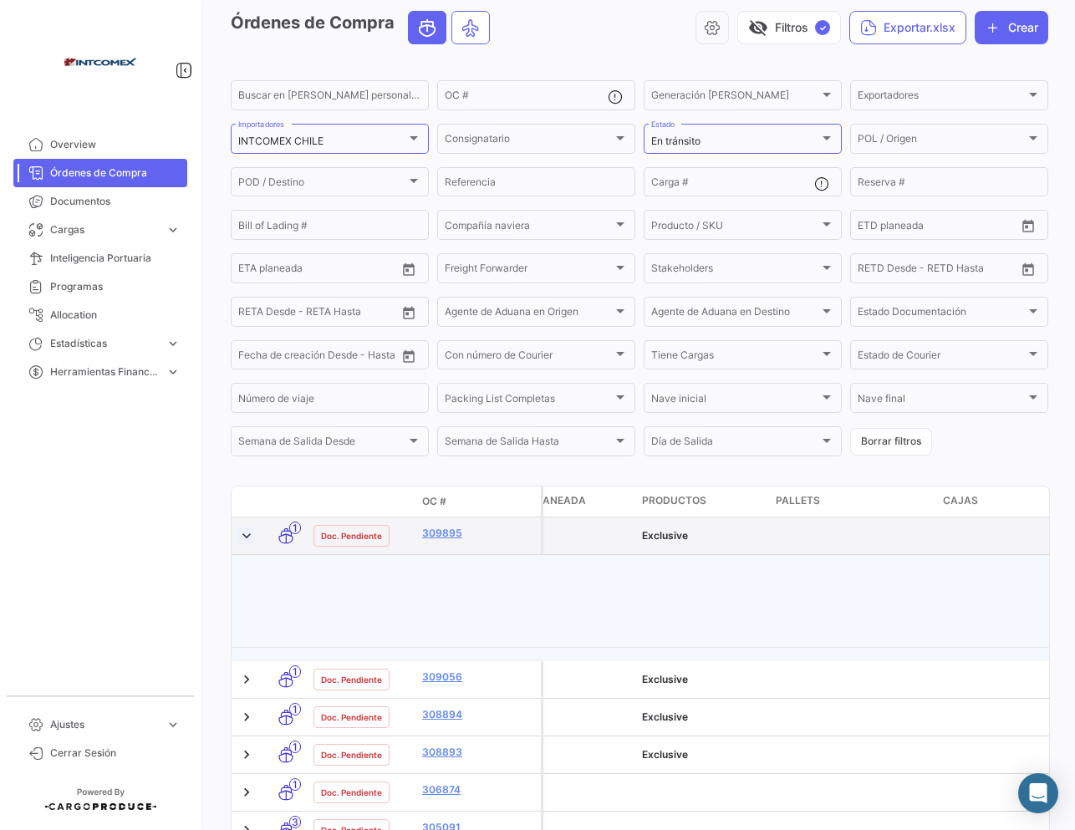
click at [244, 527] on link at bounding box center [246, 535] width 17 height 17
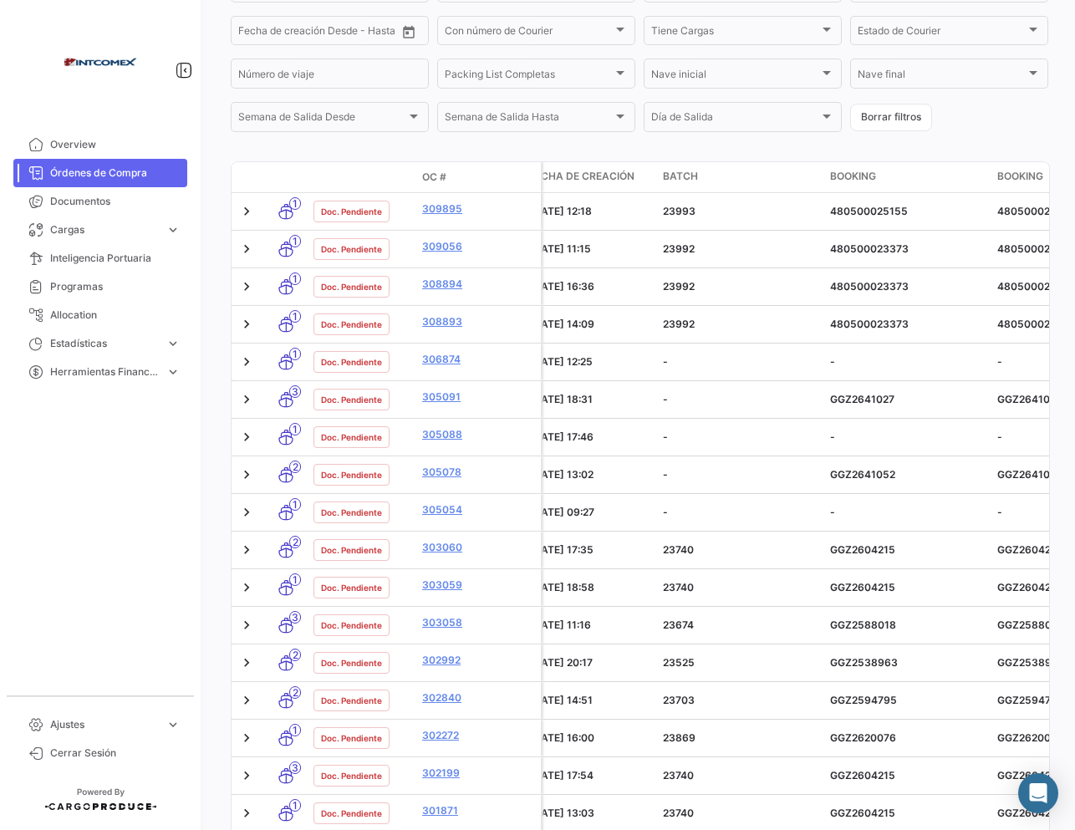
scroll to position [0, 0]
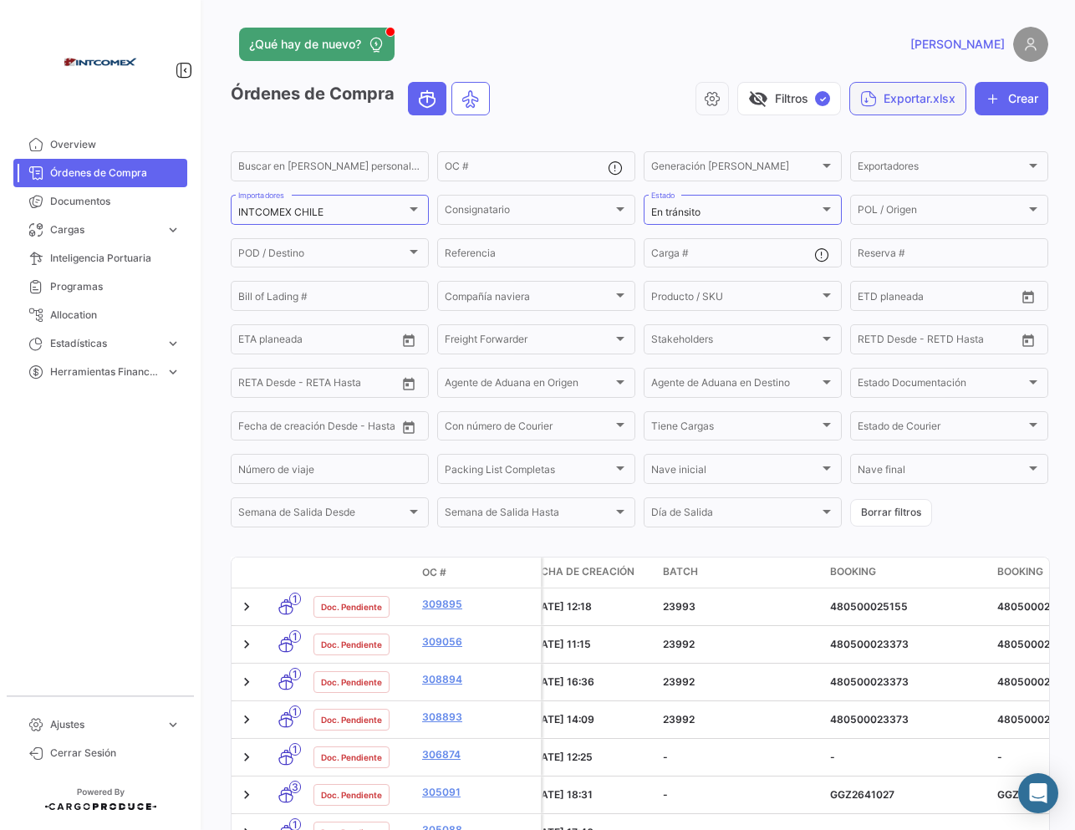
click at [868, 100] on button "Exportar.xlsx" at bounding box center [907, 98] width 117 height 33
click at [874, 143] on span "Exportar OC's" at bounding box center [887, 140] width 77 height 14
click at [860, 104] on icon "button" at bounding box center [868, 98] width 17 height 17
click at [638, 106] on div at bounding box center [537, 415] width 1075 height 830
click at [866, 94] on icon "button" at bounding box center [868, 98] width 17 height 17
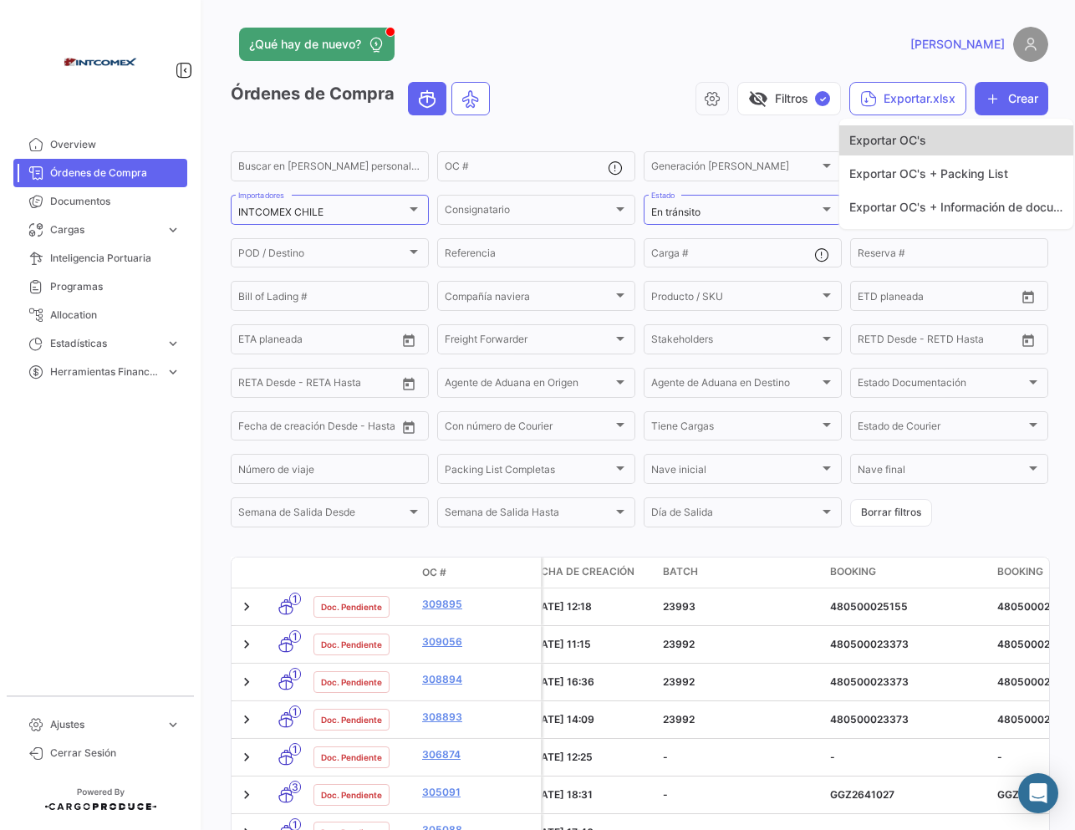
click at [866, 130] on button "Exportar OC's" at bounding box center [956, 140] width 234 height 30
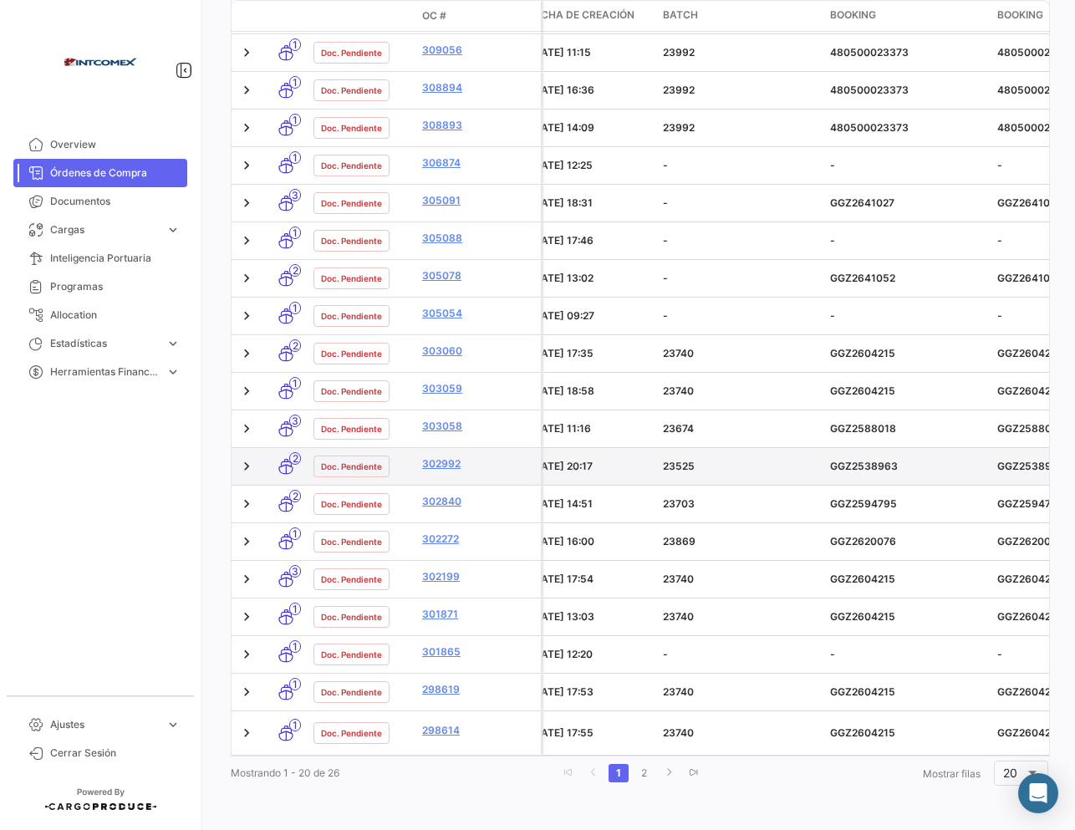
scroll to position [604, 0]
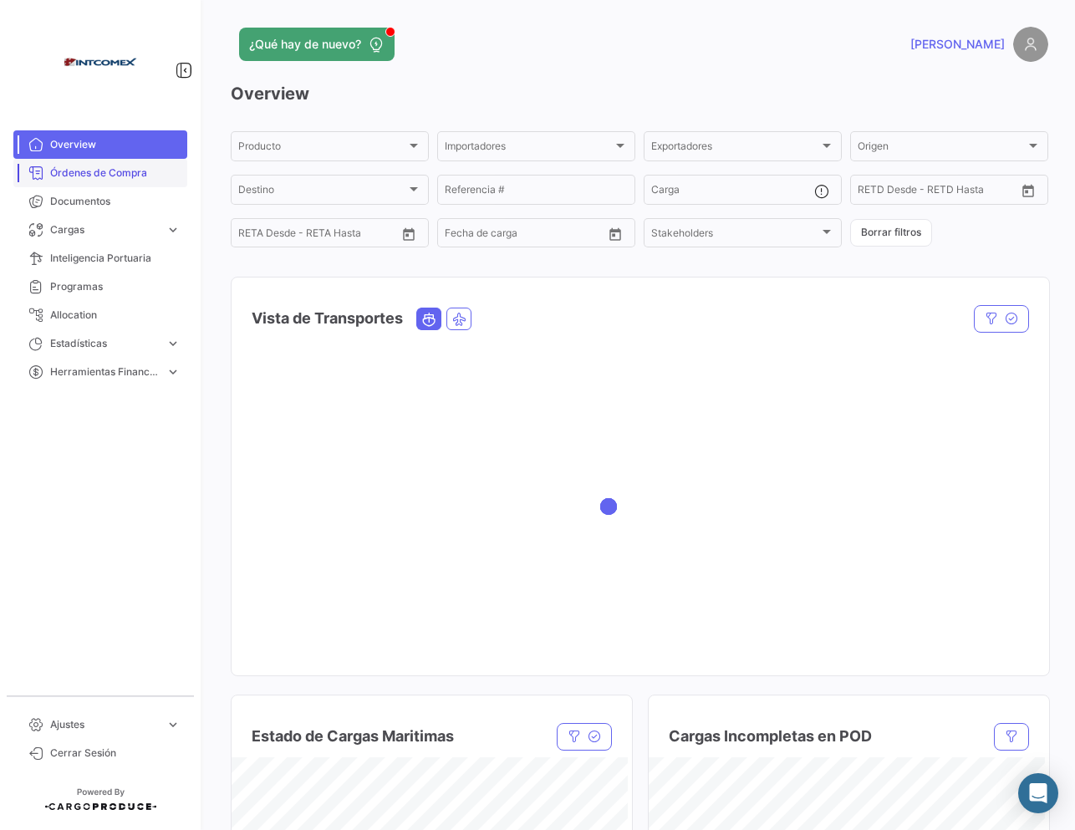
click at [97, 167] on span "Órdenes de Compra" at bounding box center [115, 172] width 130 height 15
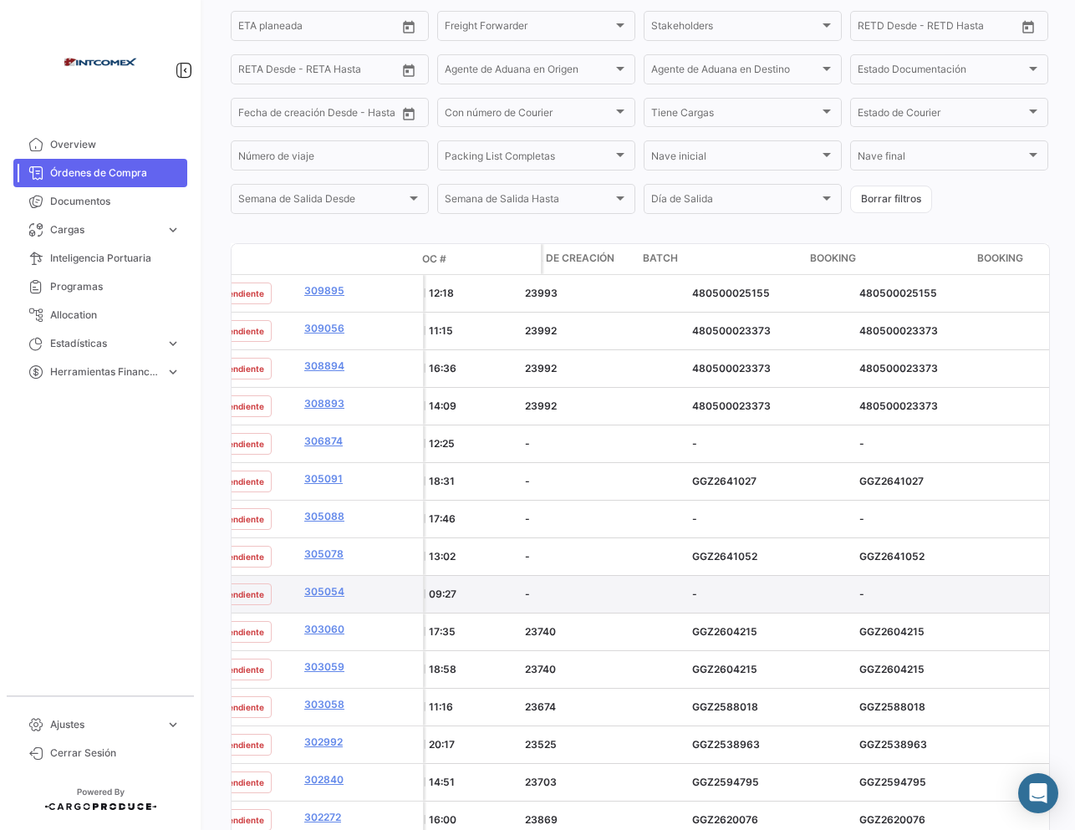
scroll to position [0, 4024]
